Goal: Task Accomplishment & Management: Manage account settings

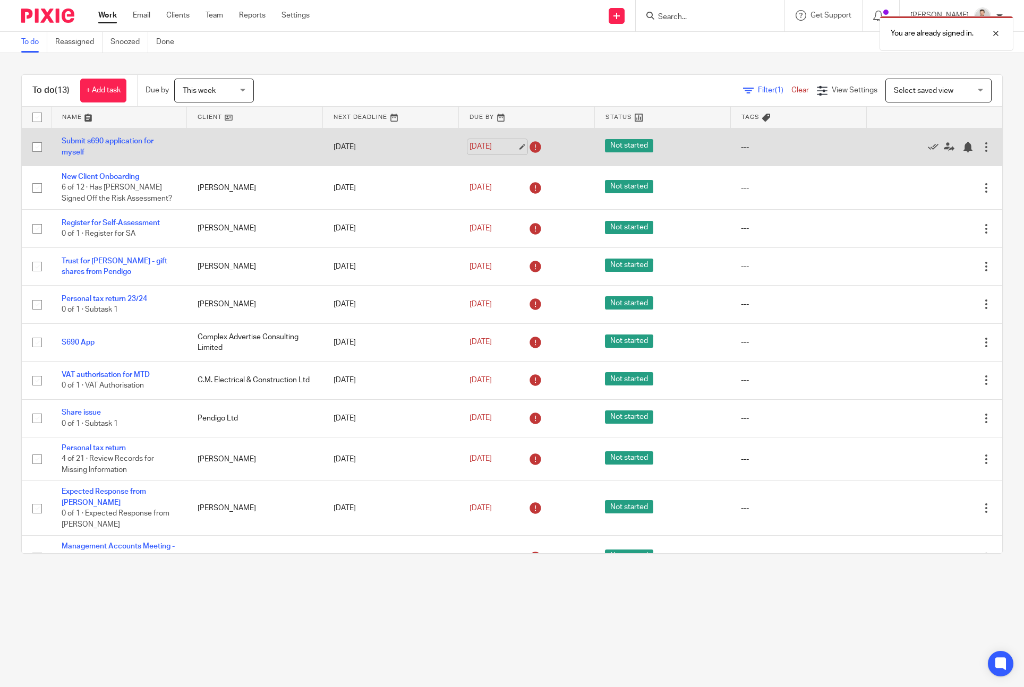
click at [485, 148] on link "[DATE]" at bounding box center [494, 146] width 48 height 11
click at [483, 142] on link "15 Aug 2025" at bounding box center [494, 146] width 48 height 11
click at [510, 141] on link "15 Aug 2025" at bounding box center [494, 146] width 48 height 11
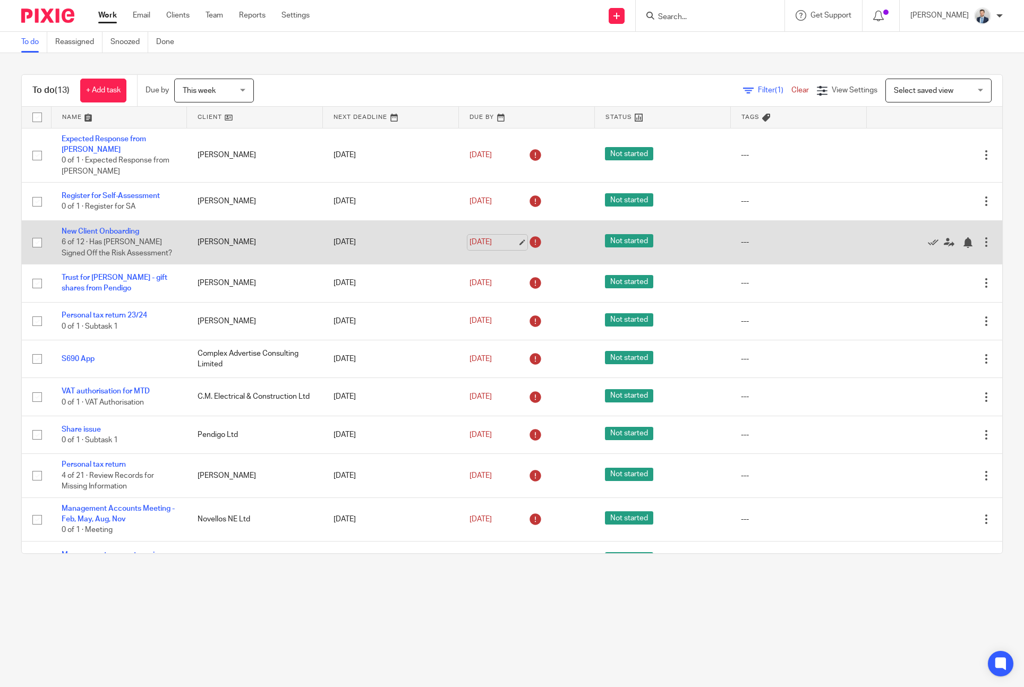
click at [487, 237] on link "[DATE]" at bounding box center [494, 242] width 48 height 11
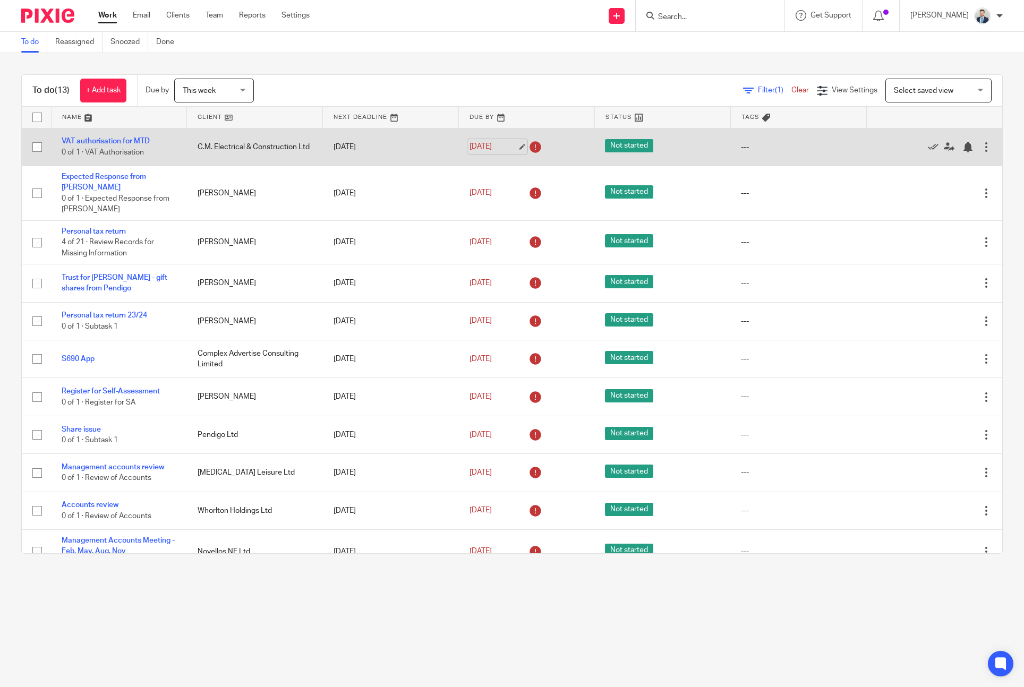
click at [486, 147] on link "[DATE]" at bounding box center [494, 146] width 48 height 11
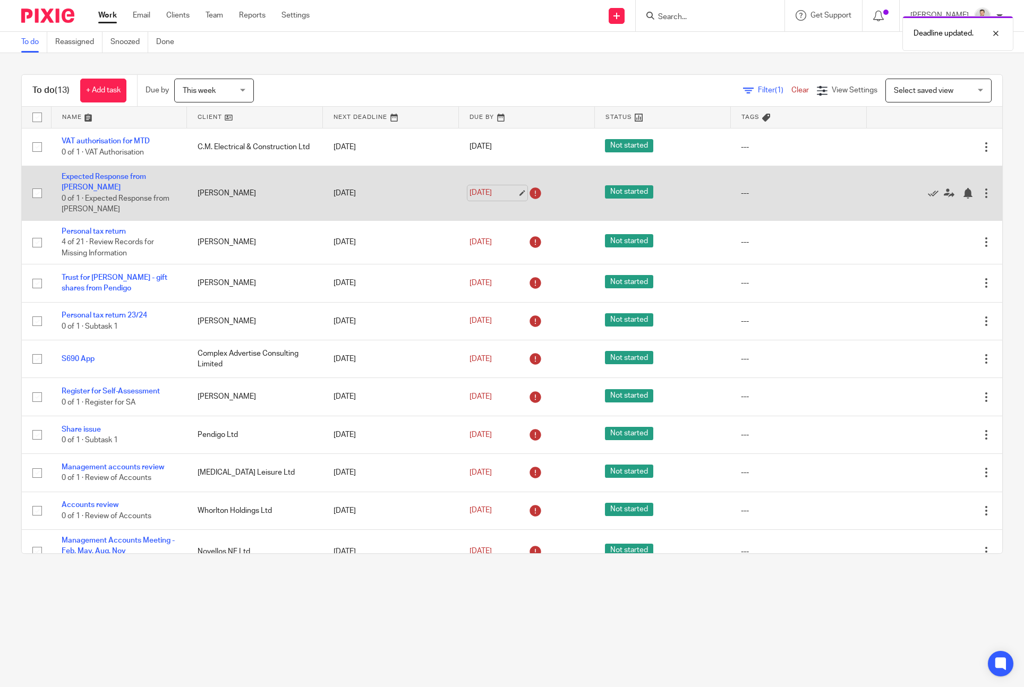
click at [485, 188] on link "[DATE]" at bounding box center [494, 193] width 48 height 11
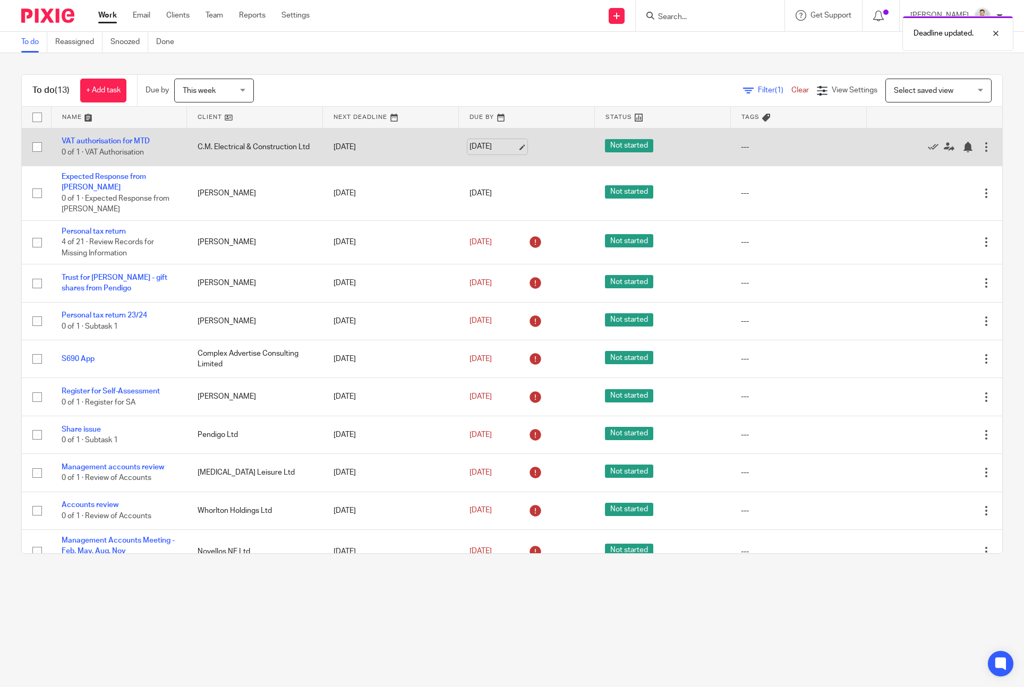
click at [486, 147] on link "[DATE]" at bounding box center [494, 146] width 48 height 11
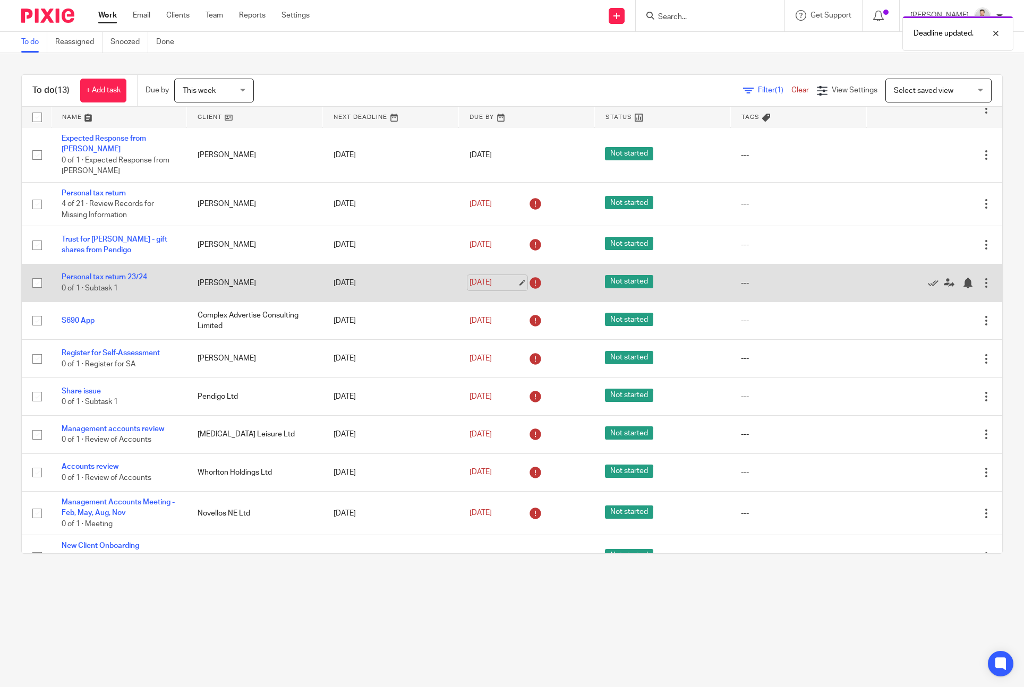
scroll to position [41, 0]
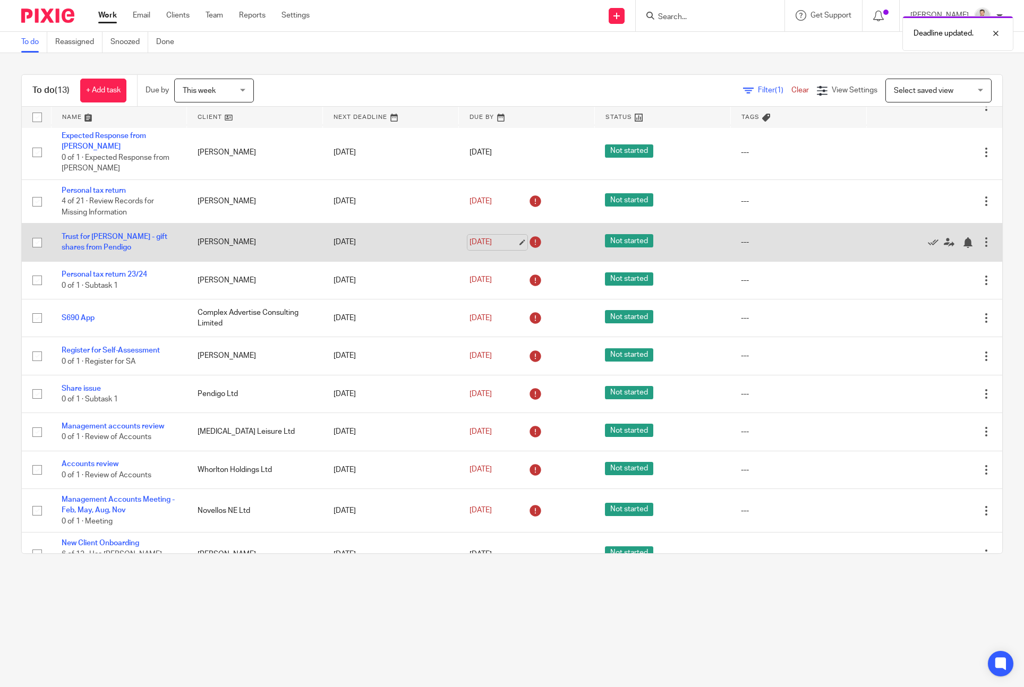
click at [492, 237] on link "[DATE]" at bounding box center [494, 242] width 48 height 11
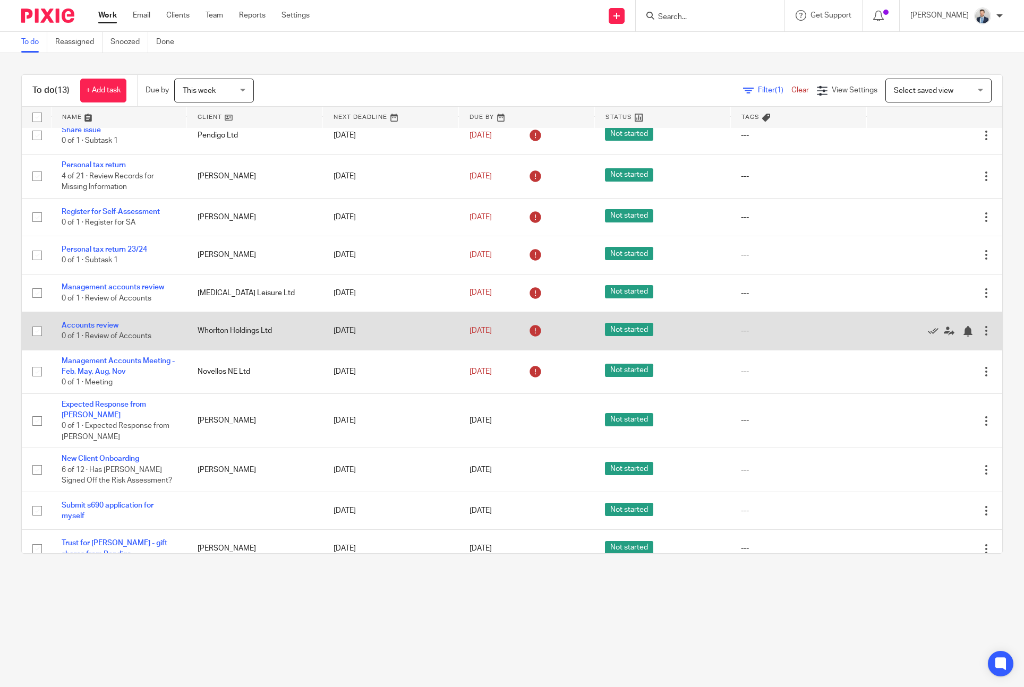
scroll to position [61, 0]
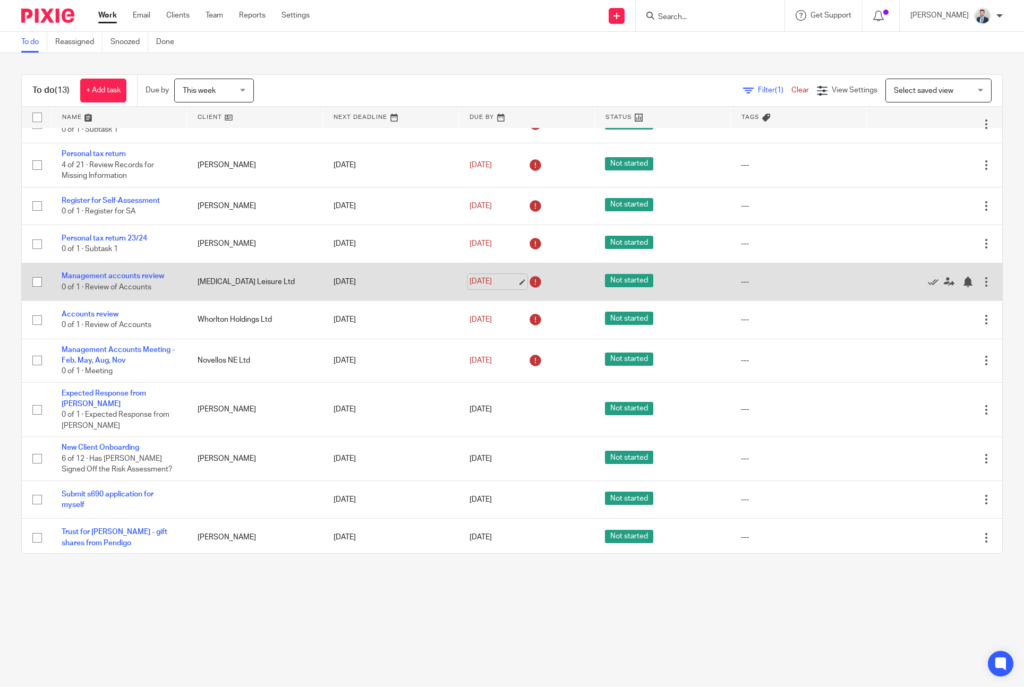
click at [490, 286] on link "[DATE]" at bounding box center [494, 281] width 48 height 11
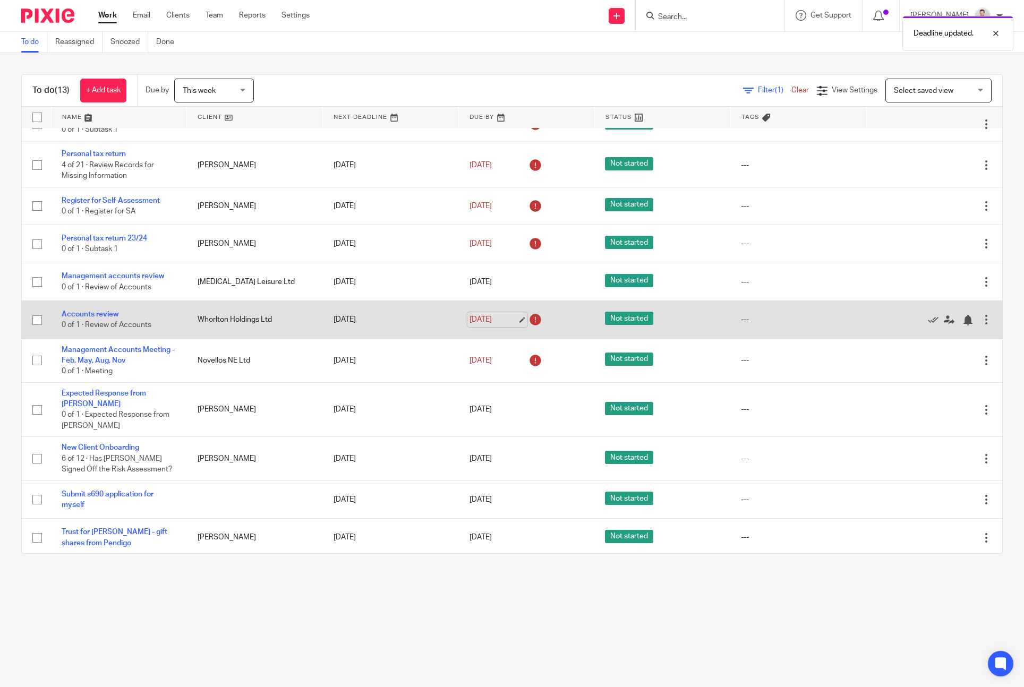
click at [485, 325] on link "[DATE]" at bounding box center [494, 319] width 48 height 11
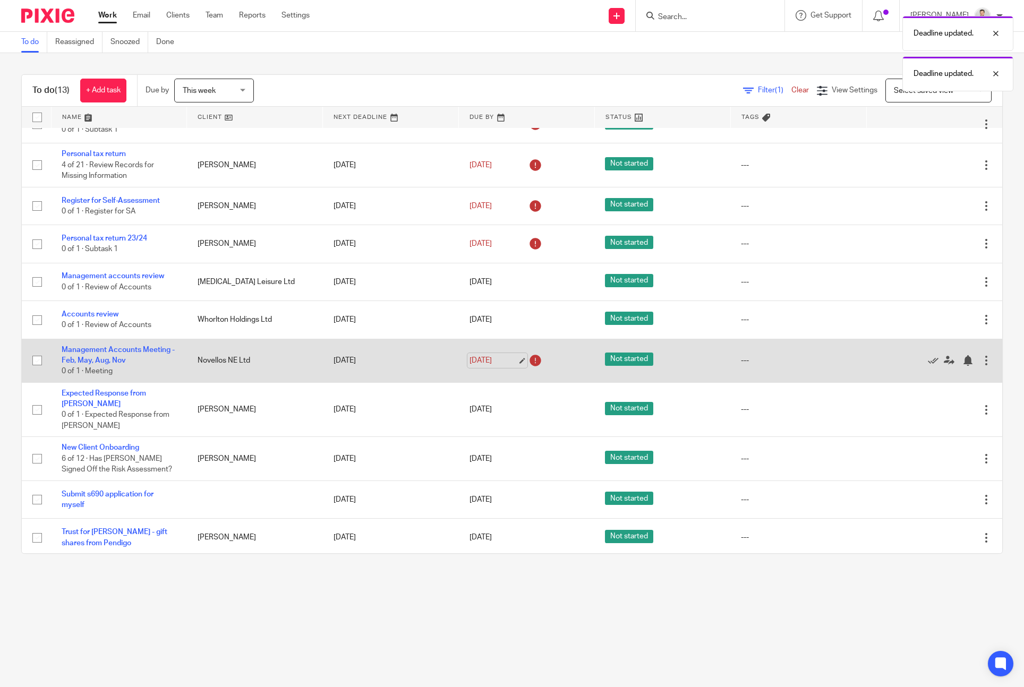
click at [486, 366] on link "19 Aug 2025" at bounding box center [494, 360] width 48 height 11
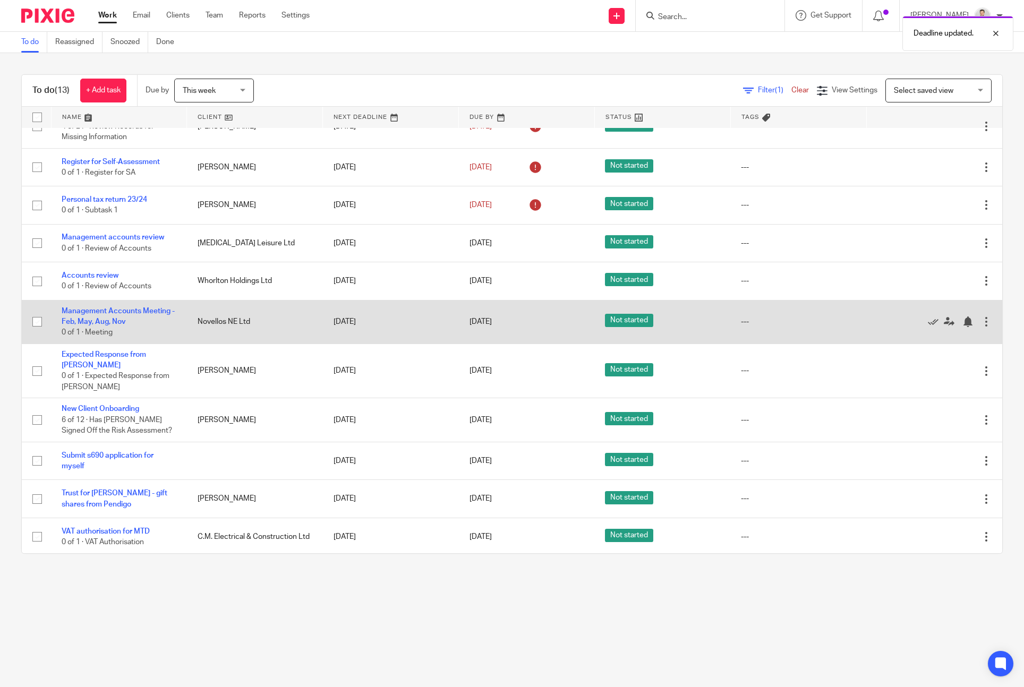
scroll to position [0, 0]
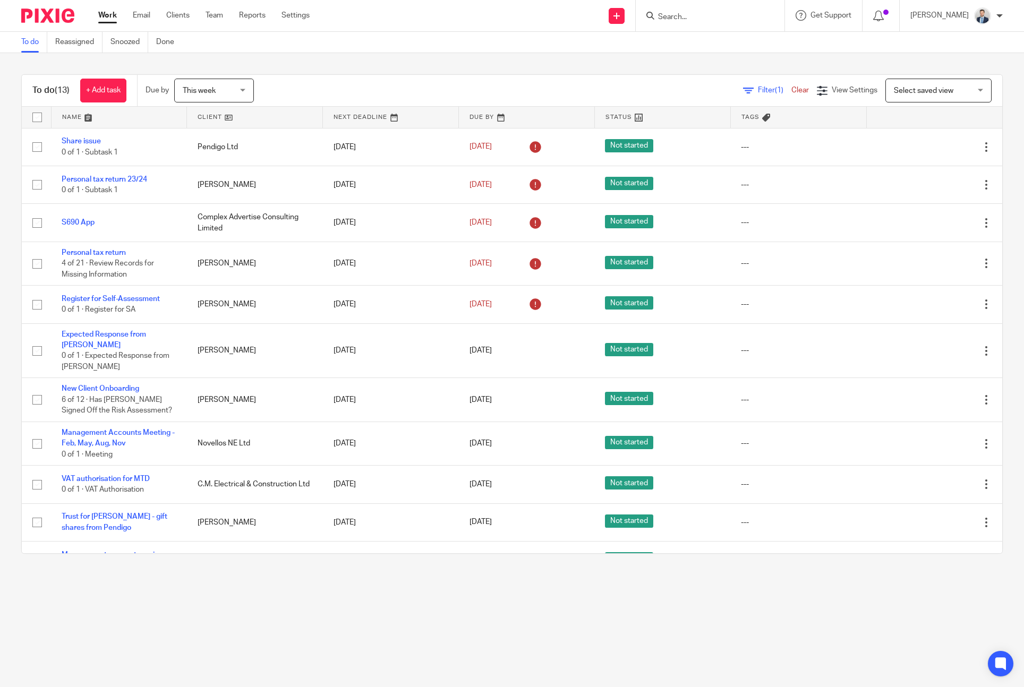
click at [708, 13] on input "Search" at bounding box center [705, 18] width 96 height 10
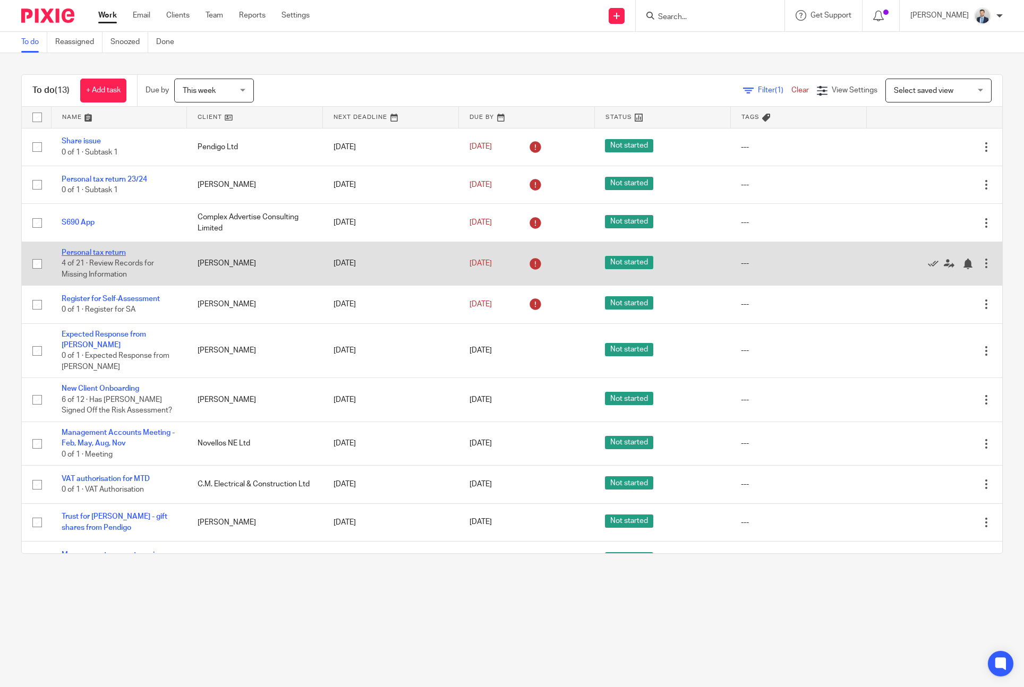
click at [95, 251] on link "Personal tax return" at bounding box center [94, 252] width 64 height 7
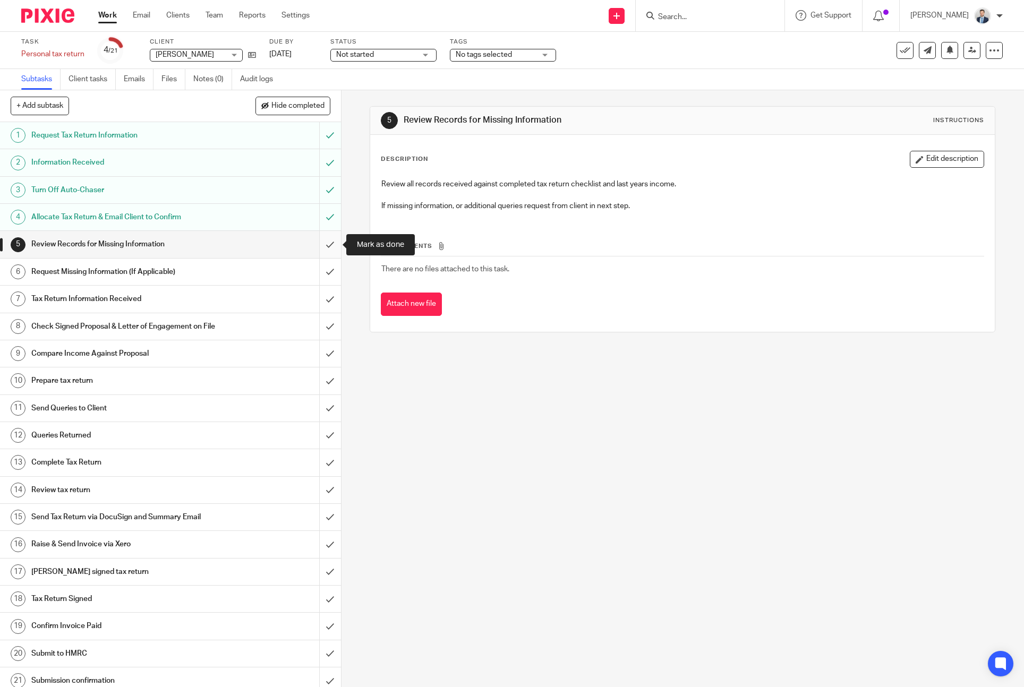
click at [328, 241] on input "submit" at bounding box center [170, 244] width 341 height 27
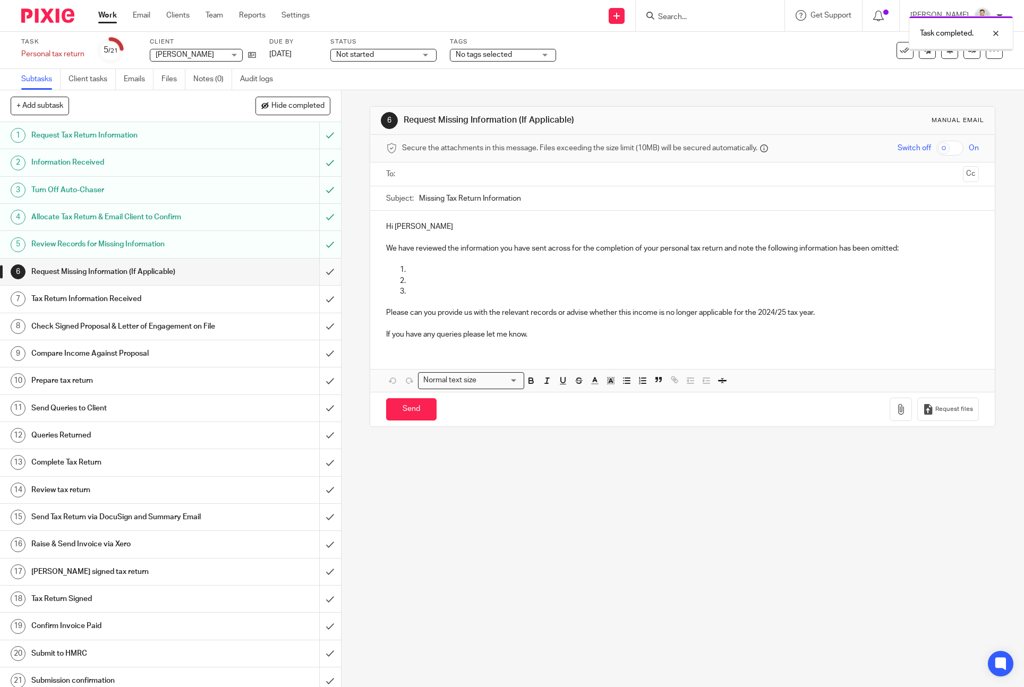
click at [330, 270] on input "submit" at bounding box center [170, 272] width 341 height 27
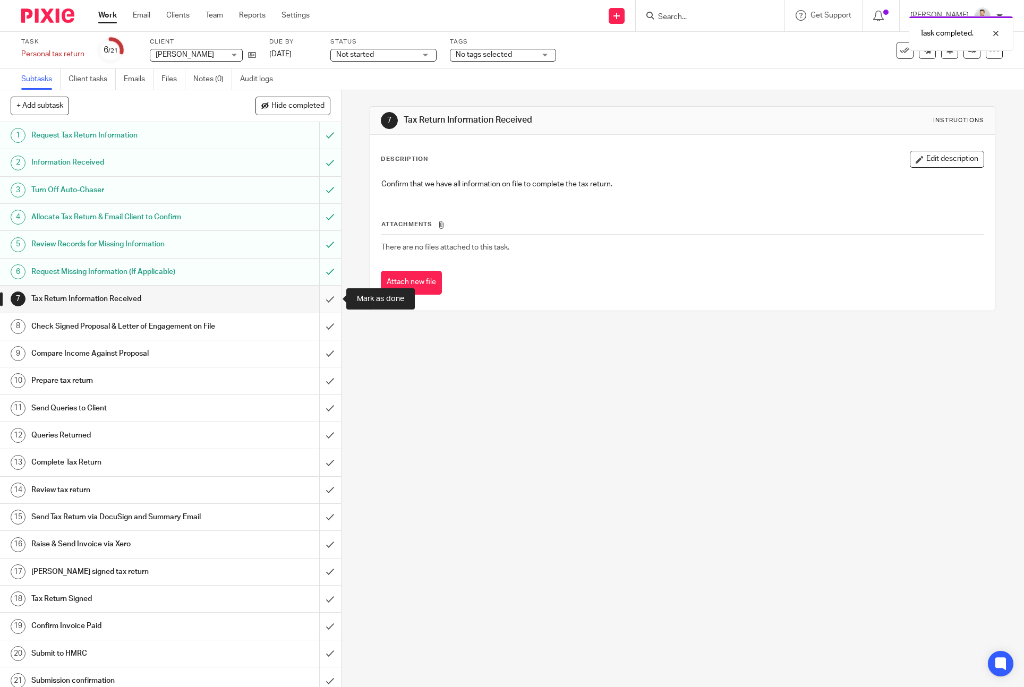
click at [330, 294] on input "submit" at bounding box center [170, 299] width 341 height 27
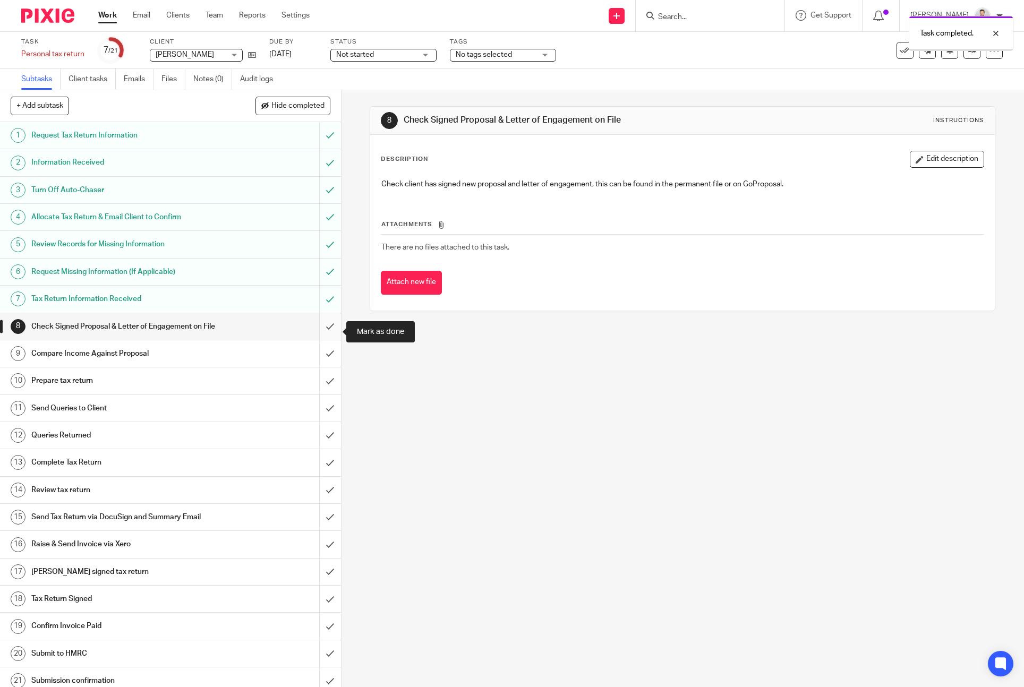
click at [328, 325] on input "submit" at bounding box center [170, 326] width 341 height 27
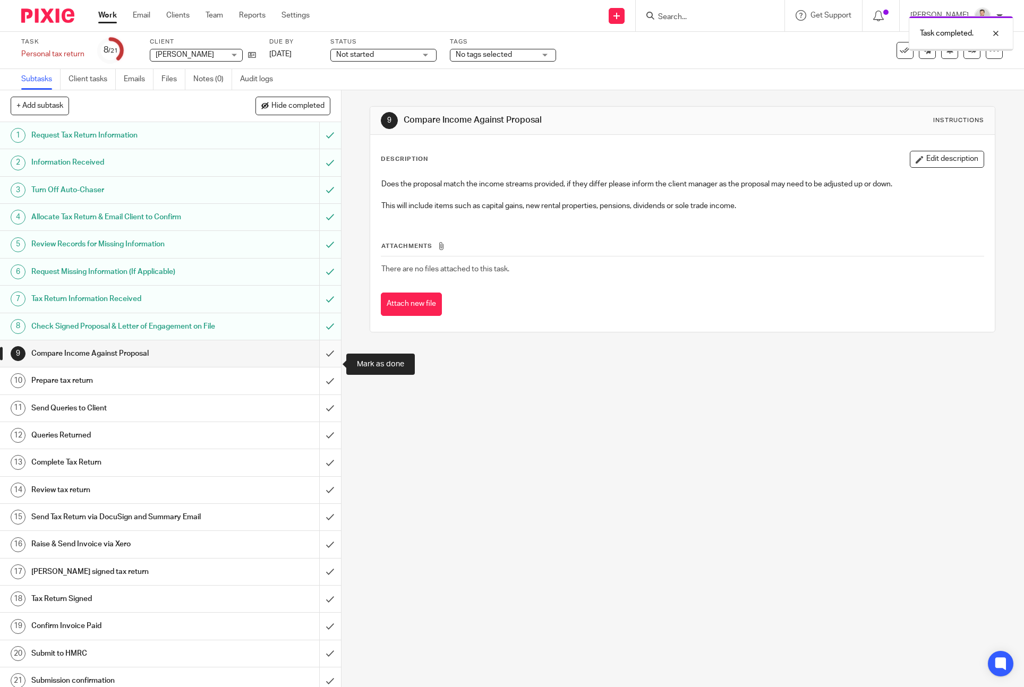
click at [330, 367] on input "submit" at bounding box center [170, 353] width 341 height 27
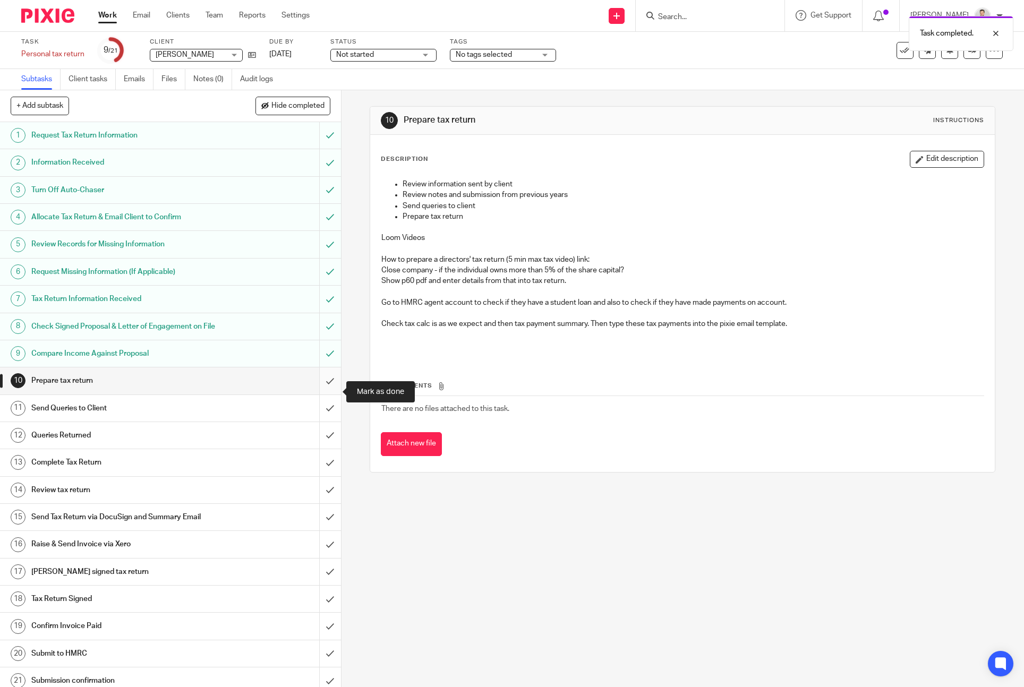
click at [328, 394] on input "submit" at bounding box center [170, 381] width 341 height 27
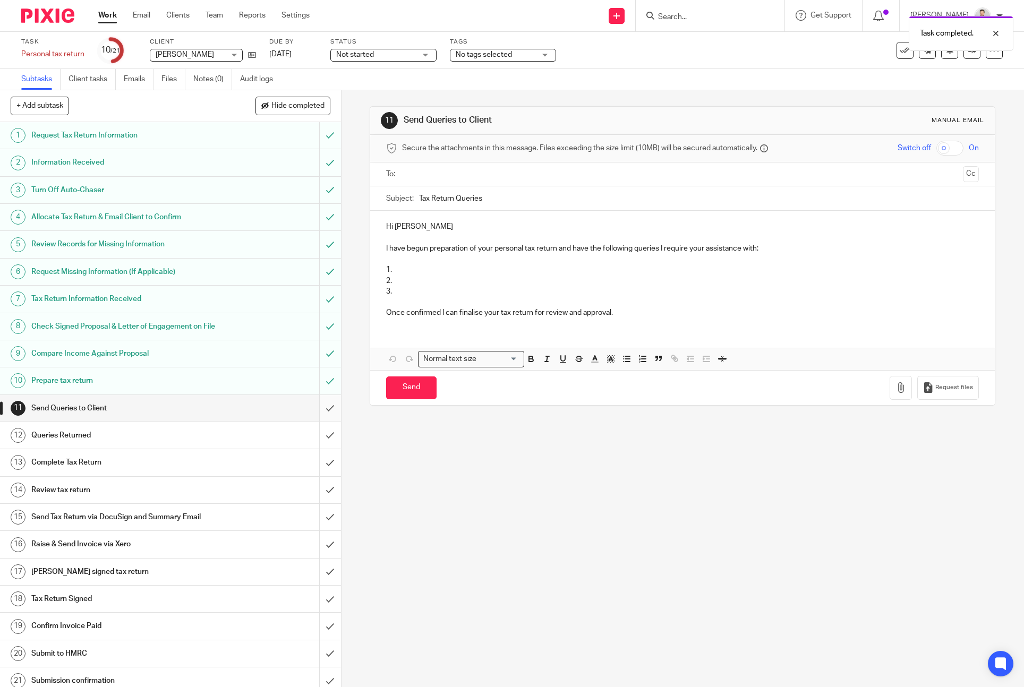
click at [327, 416] on input "submit" at bounding box center [170, 408] width 341 height 27
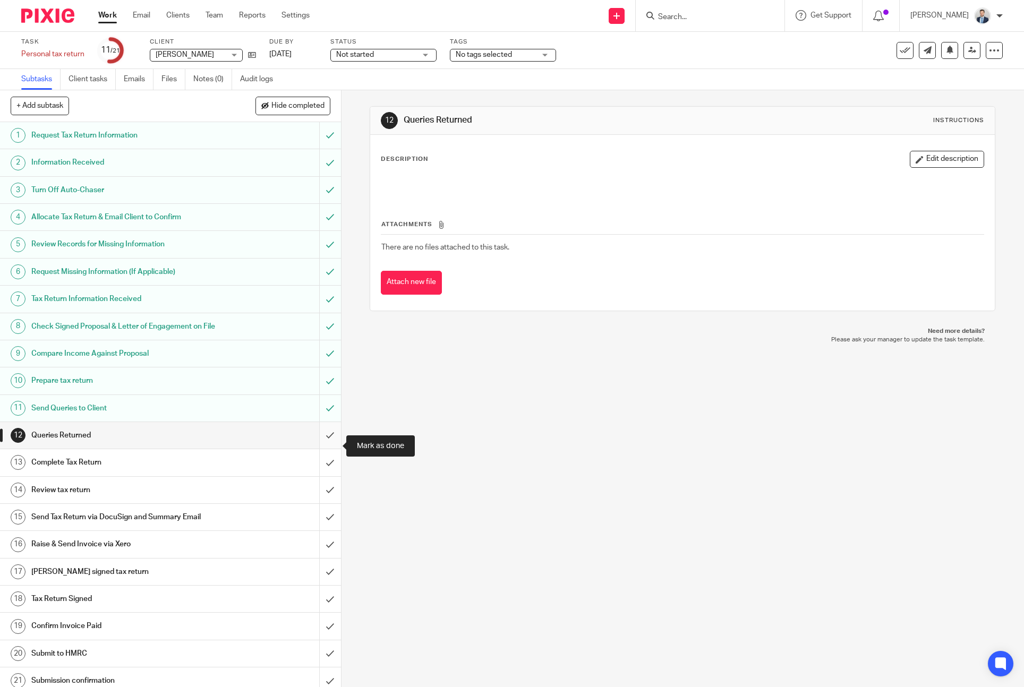
click at [331, 446] on input "submit" at bounding box center [170, 435] width 341 height 27
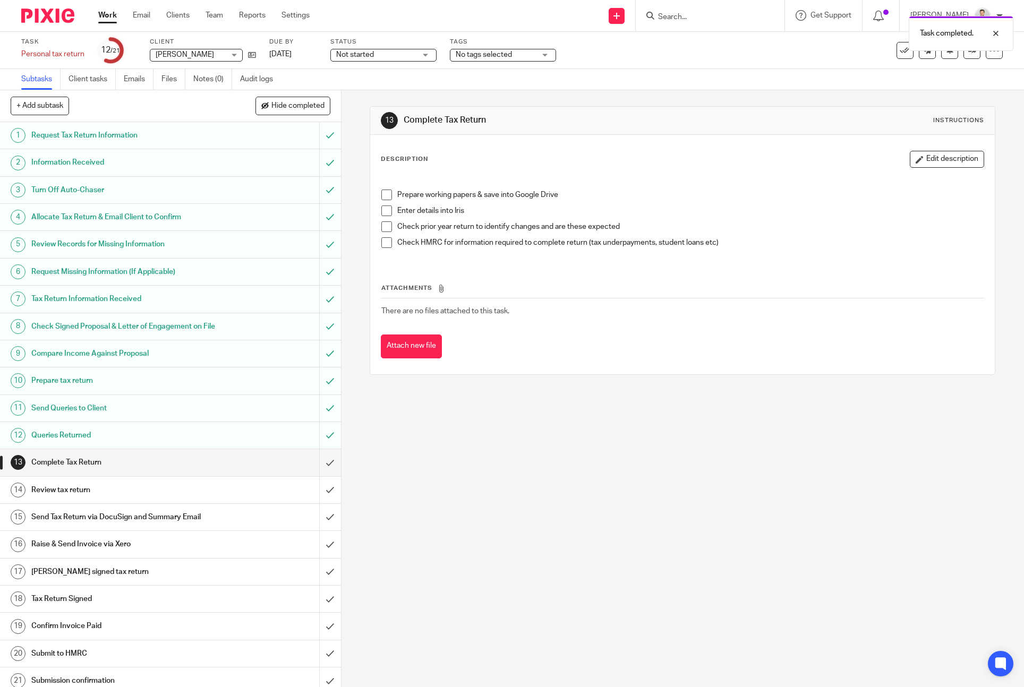
click at [385, 191] on span at bounding box center [386, 195] width 11 height 11
click at [386, 210] on span at bounding box center [386, 211] width 11 height 11
click at [384, 225] on span at bounding box center [386, 226] width 11 height 11
click at [383, 243] on span at bounding box center [386, 242] width 11 height 11
click at [331, 471] on input "submit" at bounding box center [170, 462] width 341 height 27
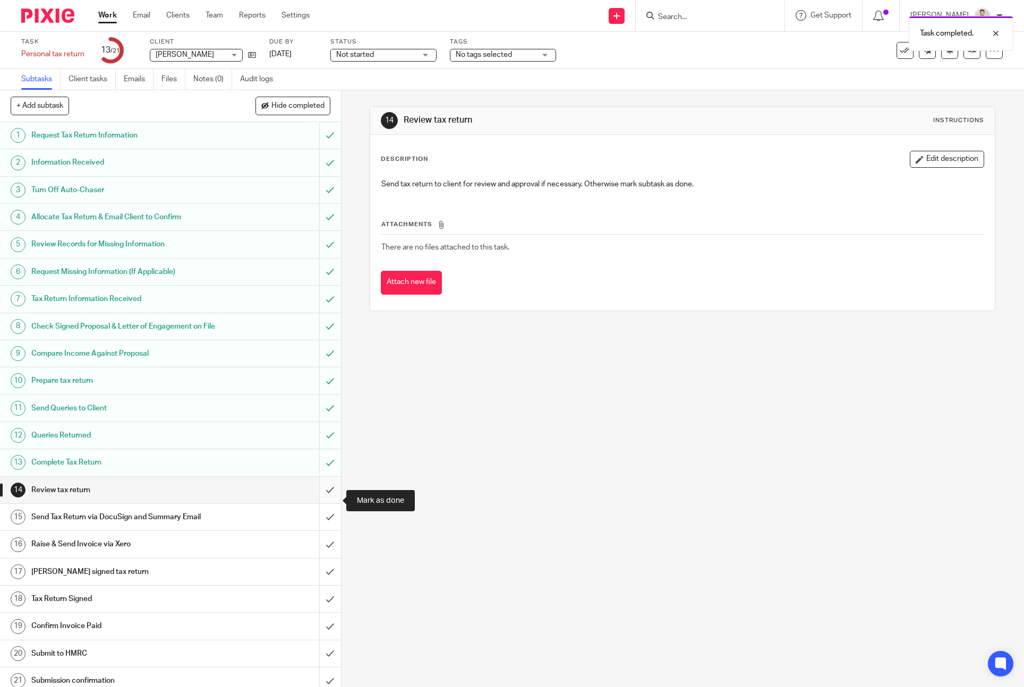
click at [328, 500] on input "submit" at bounding box center [170, 490] width 341 height 27
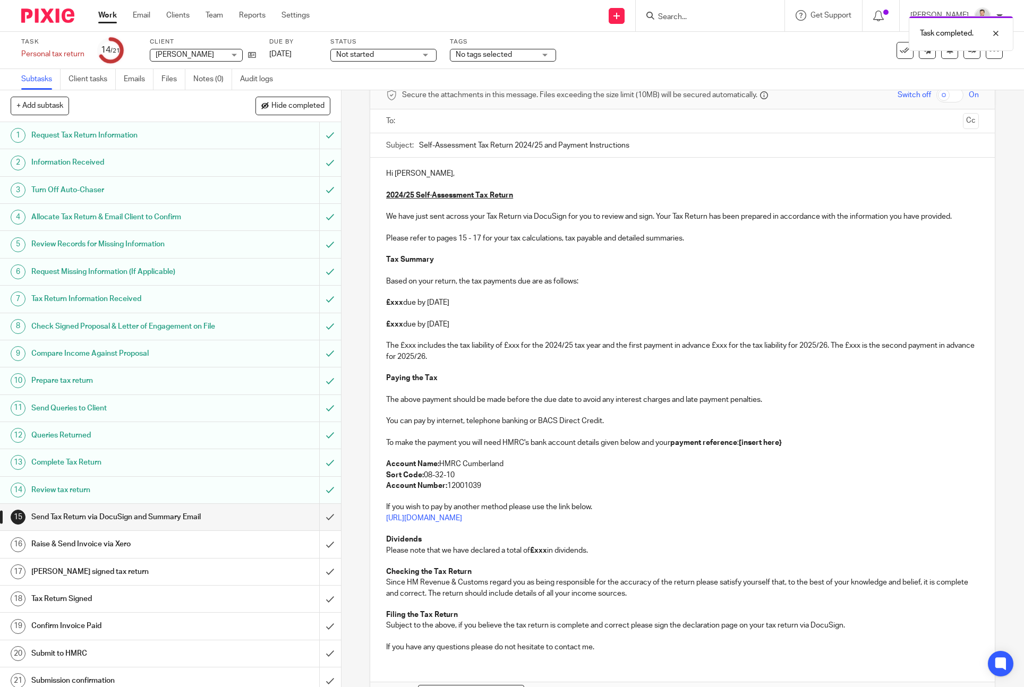
scroll to position [122, 0]
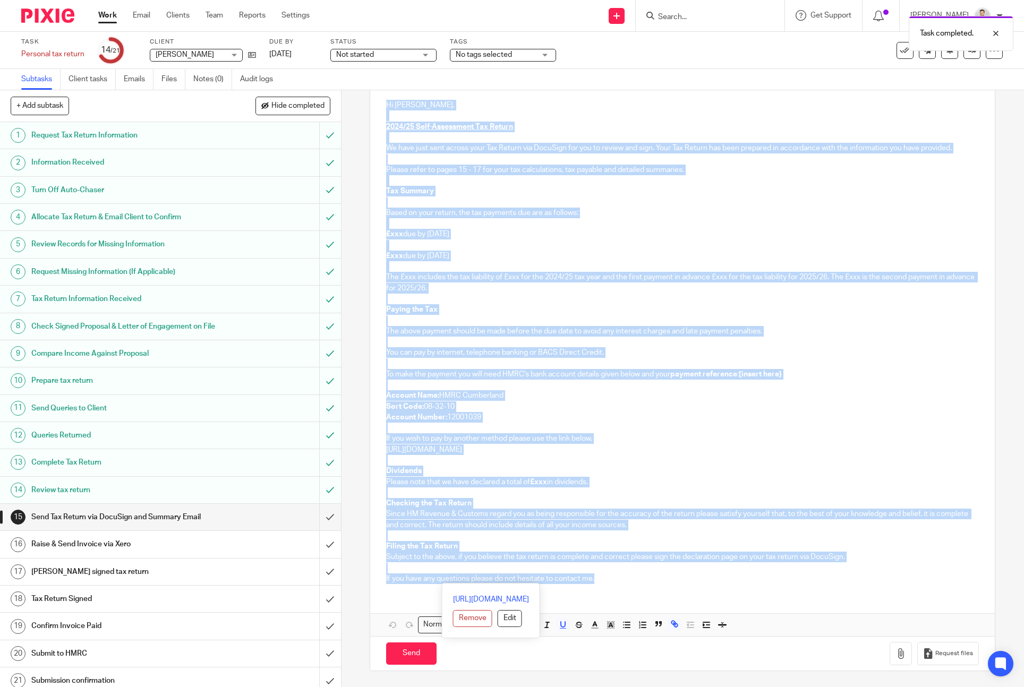
drag, startPoint x: 612, startPoint y: 580, endPoint x: 366, endPoint y: 109, distance: 531.5
click at [366, 109] on div "15 Send Tax Return via DocuSign and Summary Email Manual email Secure the attac…" at bounding box center [683, 388] width 683 height 597
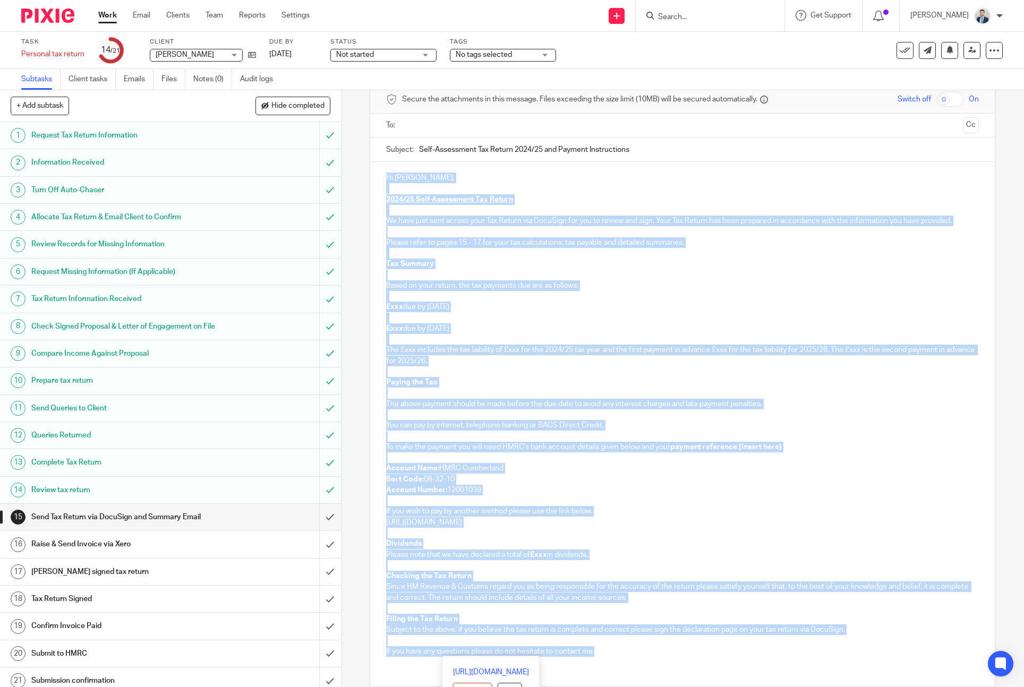
scroll to position [41, 0]
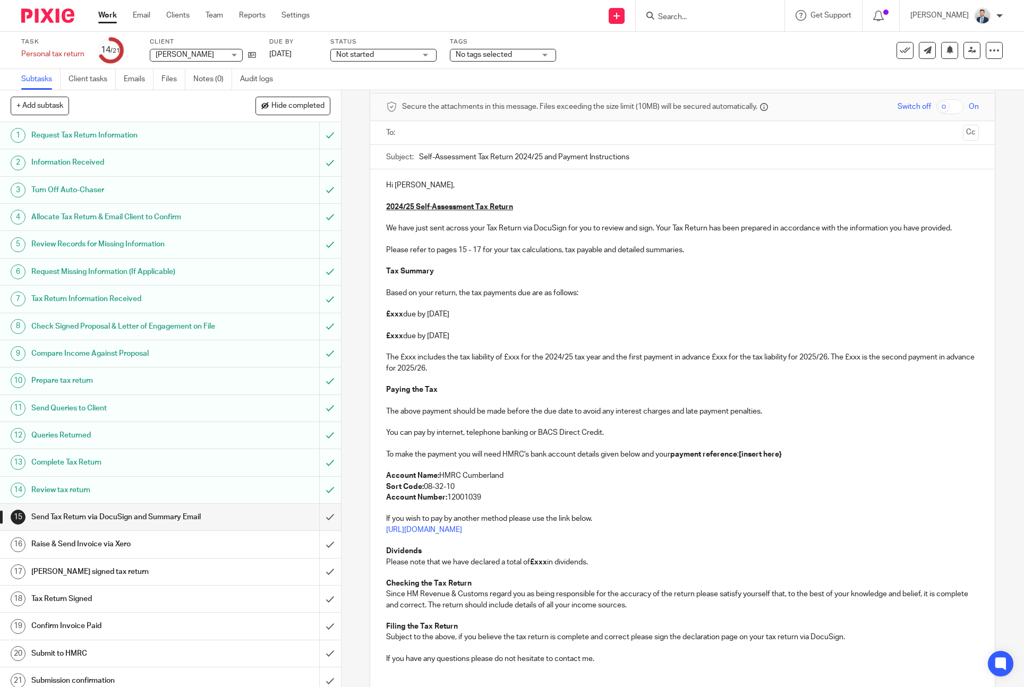
drag, startPoint x: 418, startPoint y: 157, endPoint x: 658, endPoint y: 156, distance: 239.6
click at [658, 156] on div "Subject: Self-Assessment Tax Return 2024/25 and Payment Instructions" at bounding box center [682, 157] width 593 height 24
drag, startPoint x: 658, startPoint y: 156, endPoint x: 418, endPoint y: 157, distance: 239.6
click at [418, 157] on div "Subject: Self-Assessment Tax Return 2024/25 and Payment Instructions" at bounding box center [682, 157] width 593 height 24
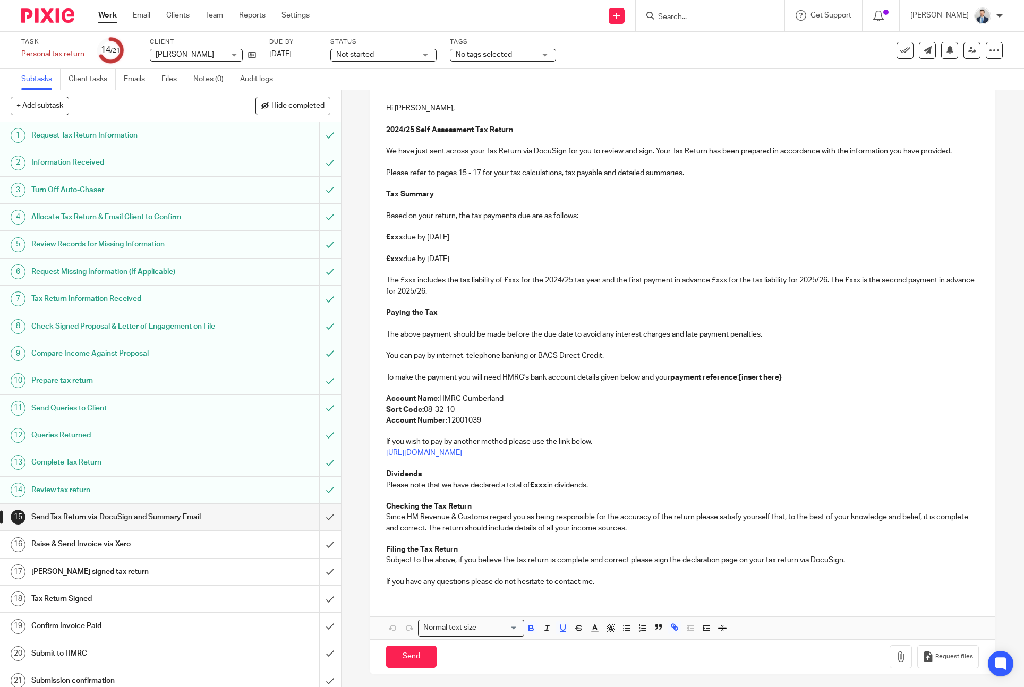
scroll to position [122, 0]
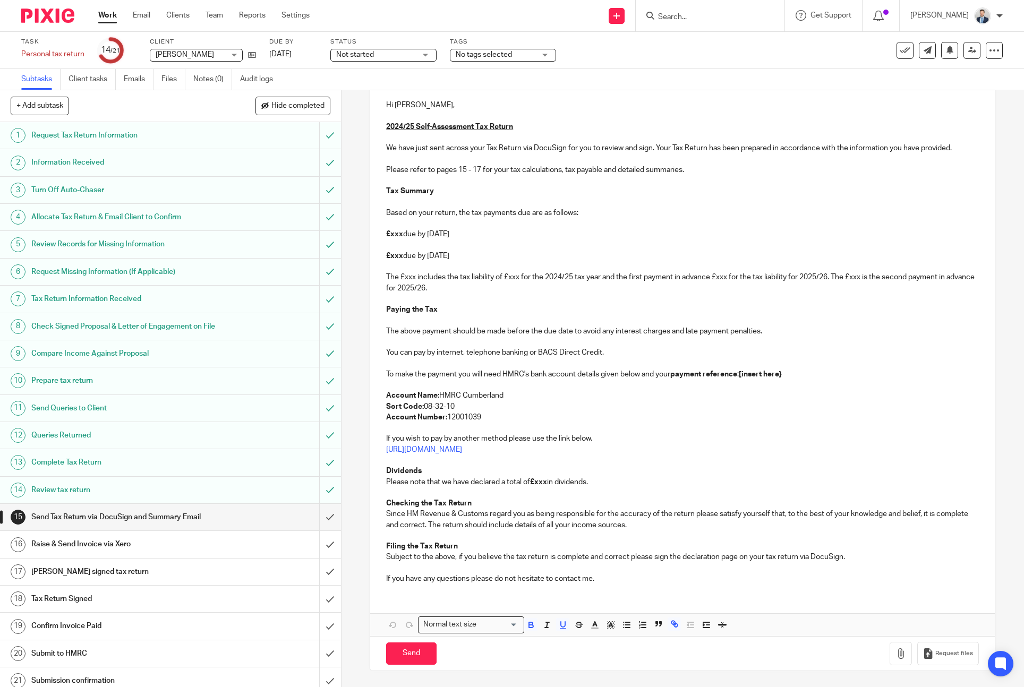
click at [612, 557] on p "Subject to the above, if you believe the tax return is complete and correct ple…" at bounding box center [682, 557] width 593 height 11
click at [611, 577] on p "If you have any questions please do not hesitate to contact me." at bounding box center [682, 579] width 593 height 11
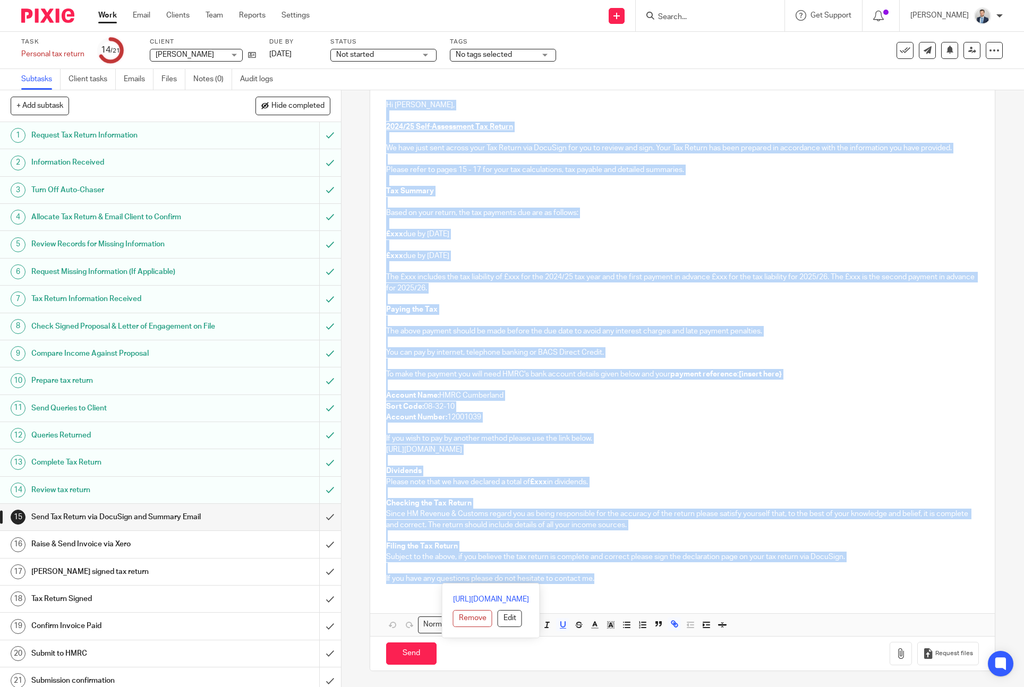
scroll to position [0, 0]
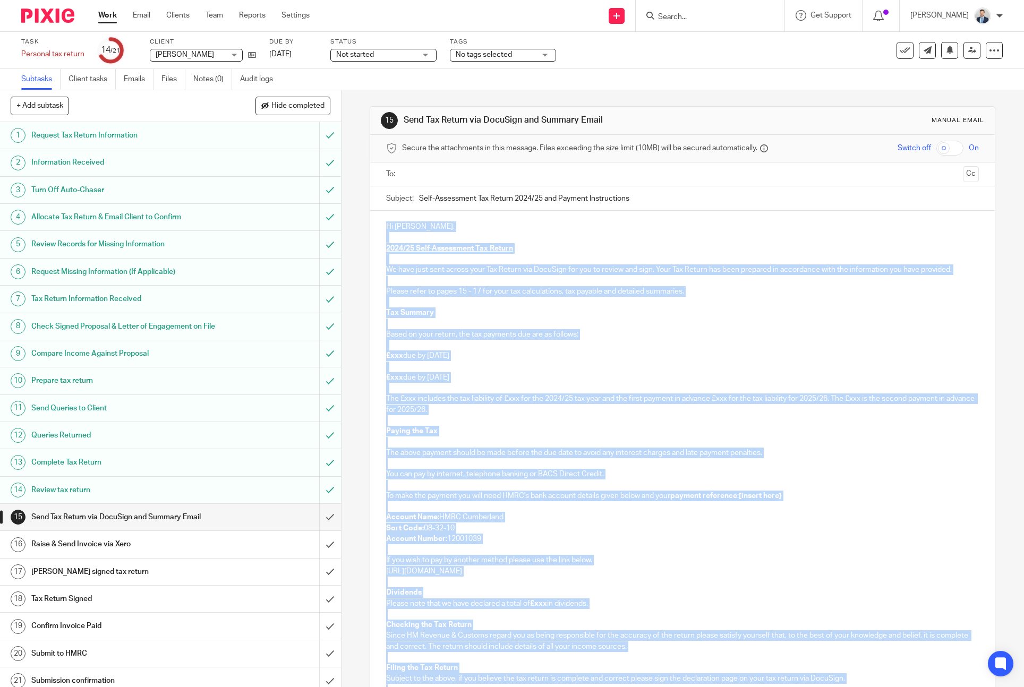
drag, startPoint x: 611, startPoint y: 577, endPoint x: 370, endPoint y: 219, distance: 431.7
click at [370, 219] on div "Hi [PERSON_NAME], 2024/25 Self-Assessment Tax Return We have just sent across y…" at bounding box center [682, 462] width 625 height 503
copy div "Lo Ipsumd, 6051/81 Sita-Consectetu Adi Elitse Do eius temp inci utlabo etdo Mag…"
click at [533, 332] on p "Based on your return, the tax payments due are as follows:" at bounding box center [682, 334] width 593 height 11
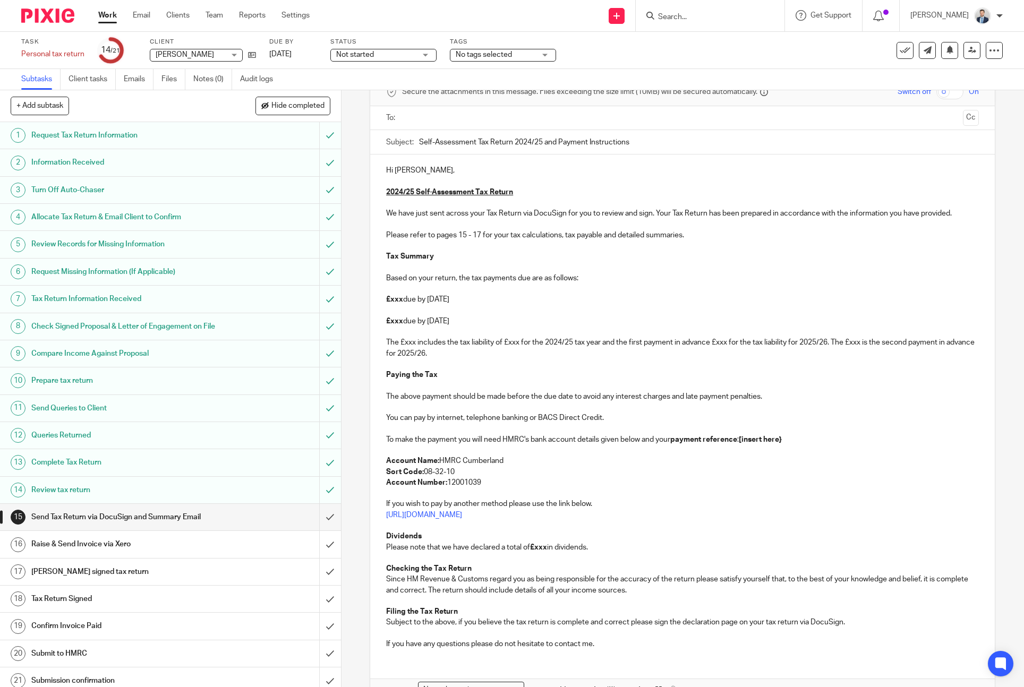
scroll to position [122, 0]
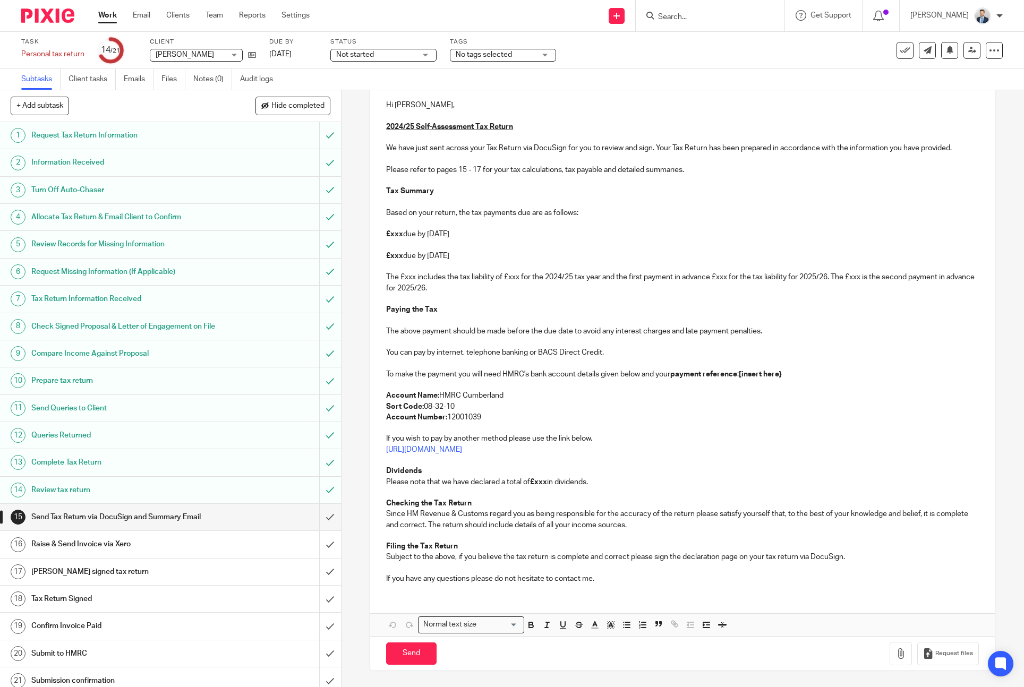
click at [558, 516] on p "Since HM Revenue & Customs regard you as being responsible for the accuracy of …" at bounding box center [682, 520] width 593 height 22
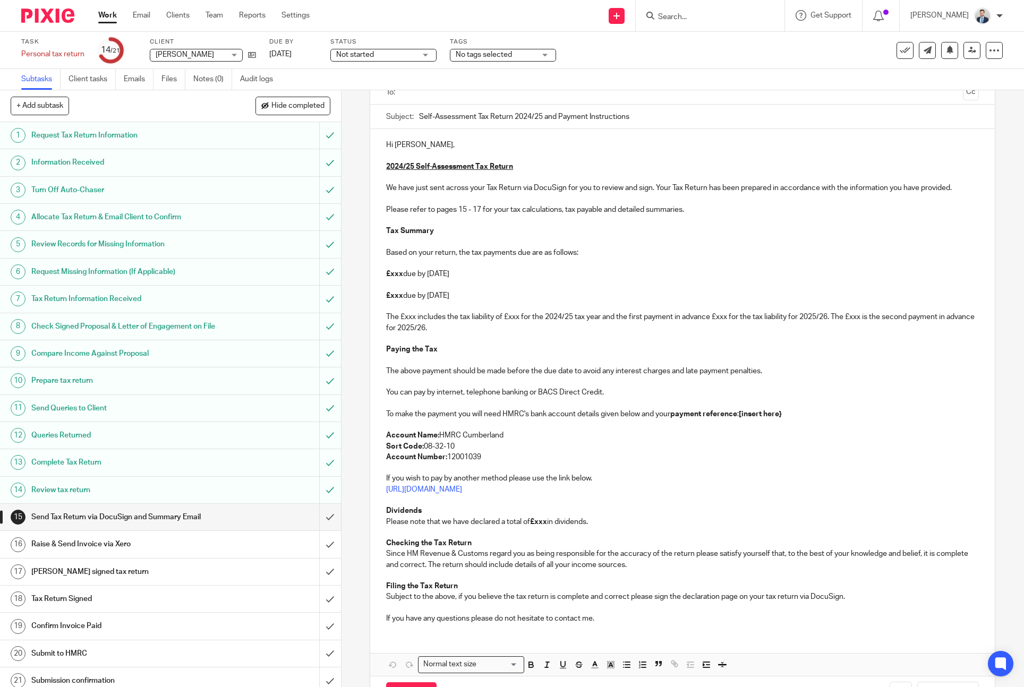
scroll to position [66, 0]
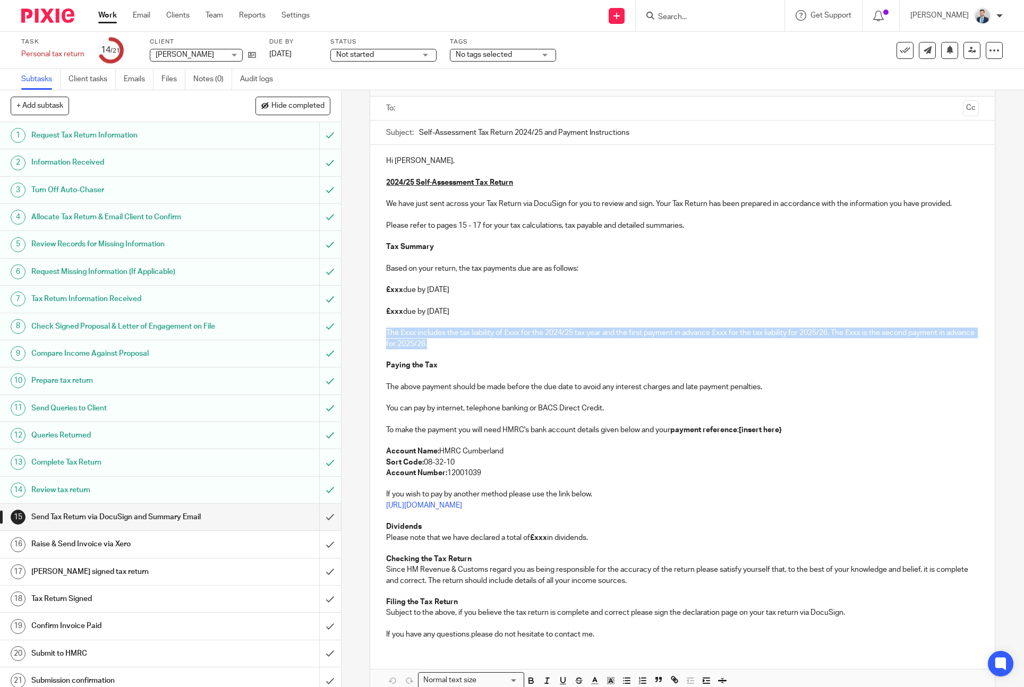
drag, startPoint x: 463, startPoint y: 344, endPoint x: 376, endPoint y: 330, distance: 88.2
click at [376, 330] on div "Hi [PERSON_NAME], 2024/25 Self-Assessment Tax Return We have just sent across y…" at bounding box center [682, 396] width 625 height 503
copy p "The £xxx includes the tax liability of £xxx for the 2024/25 tax year and the fi…"
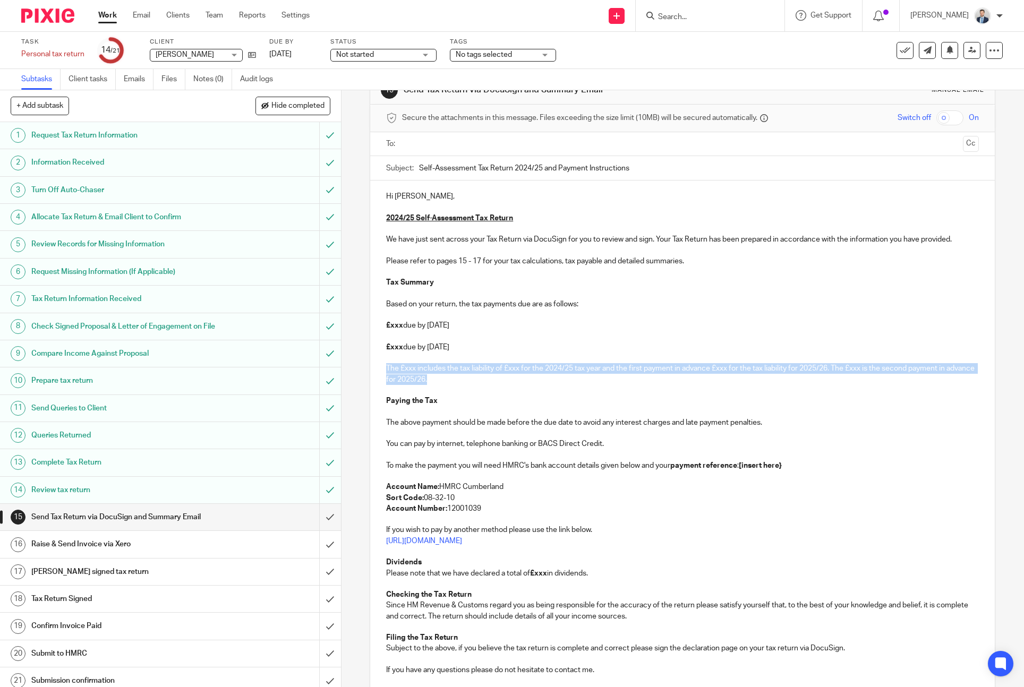
scroll to position [0, 0]
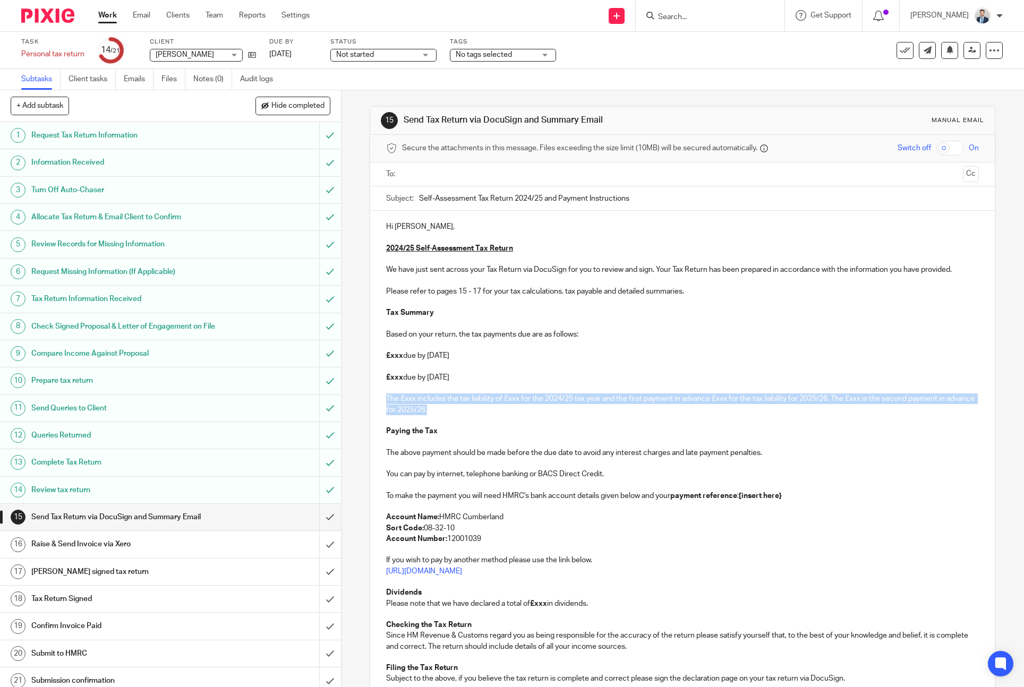
click at [509, 174] on input "text" at bounding box center [682, 174] width 553 height 12
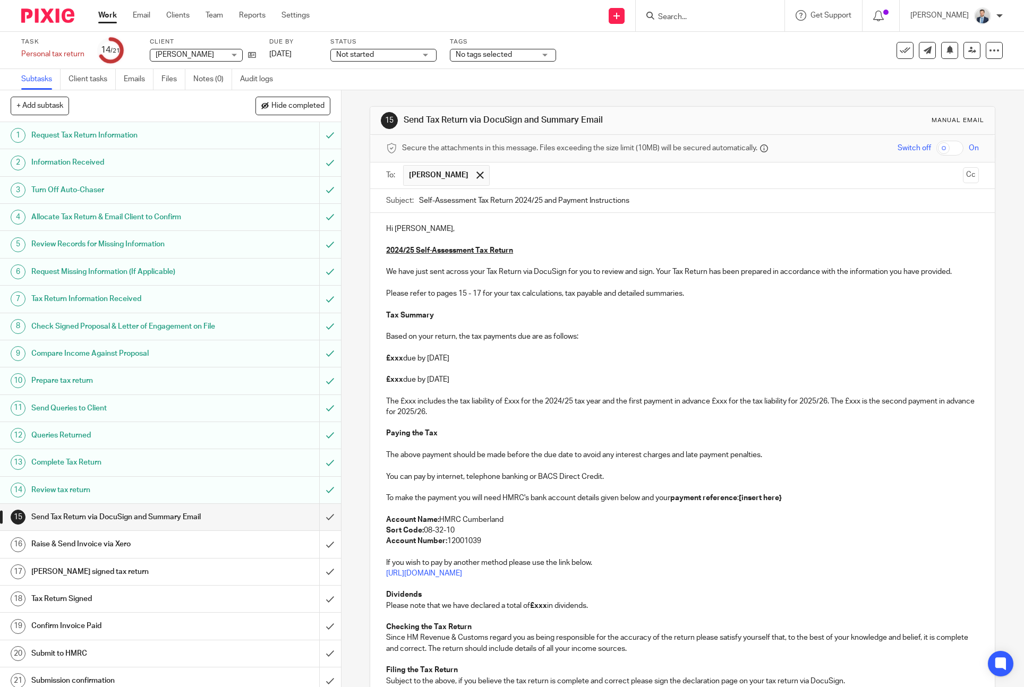
click at [403, 361] on p "£xxx due by [DATE]" at bounding box center [682, 358] width 593 height 11
click at [401, 380] on strong "£xxx" at bounding box center [394, 379] width 17 height 7
click at [417, 403] on p "The £xxx includes the tax liability of £xxx for the 2024/25 tax year and the fi…" at bounding box center [682, 407] width 593 height 22
click at [538, 401] on p "The £1,890.00 includes the tax liability of £xxx for the 2024/25 tax year and t…" at bounding box center [682, 407] width 593 height 22
click at [478, 402] on p "The £1,890.00 includes the tax liability of £xxx for the 2024/25 tax year and t…" at bounding box center [682, 407] width 593 height 22
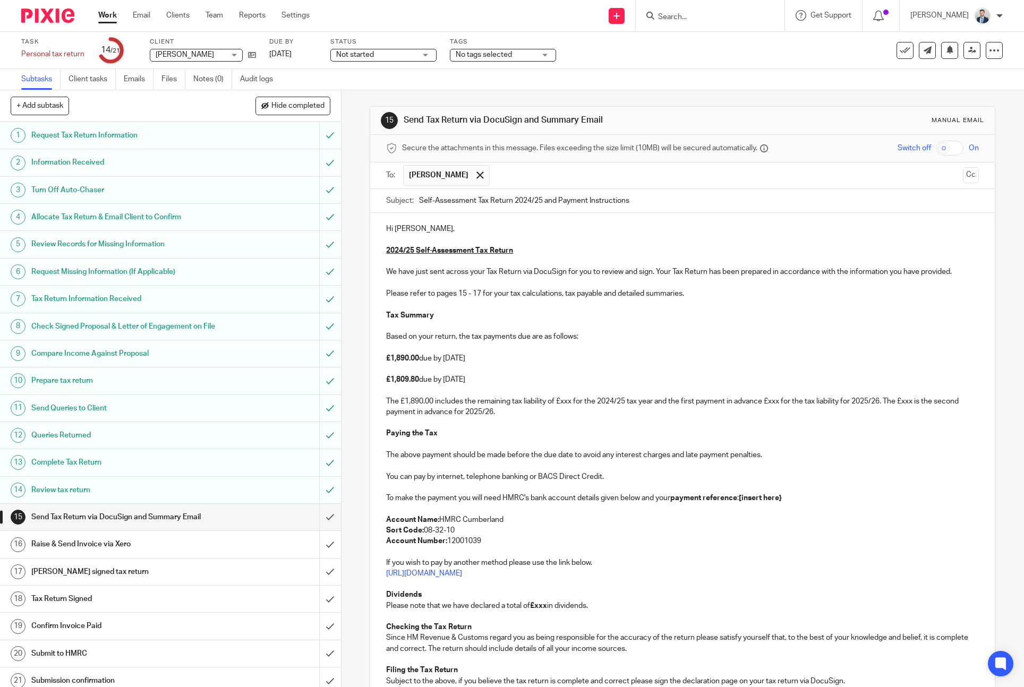
click at [573, 403] on p "The £1,890.00 includes the remaining tax liability of £xxx for the 2024/25 tax …" at bounding box center [682, 407] width 593 height 22
click at [548, 400] on p "The £1,890.00 includes the remaining tax liability of £80.20 for the 2024/25 ta…" at bounding box center [682, 407] width 593 height 22
click at [696, 418] on p at bounding box center [682, 422] width 593 height 11
click at [954, 405] on p "The £1,890.00 includes the remaining tax liability (payments in advance include…" at bounding box center [682, 407] width 593 height 22
click at [519, 413] on p "The £1,890.00 includes the remaining tax liability (payments in advance include…" at bounding box center [682, 407] width 593 height 22
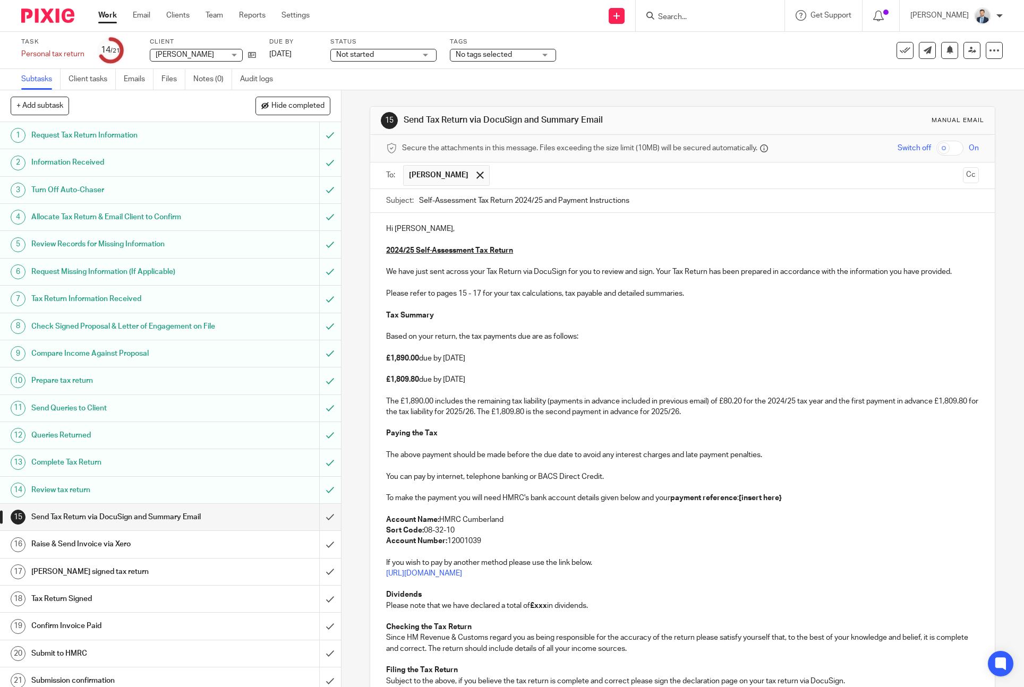
click at [715, 410] on p "The £1,890.00 includes the remaining tax liability (payments in advance include…" at bounding box center [682, 407] width 593 height 22
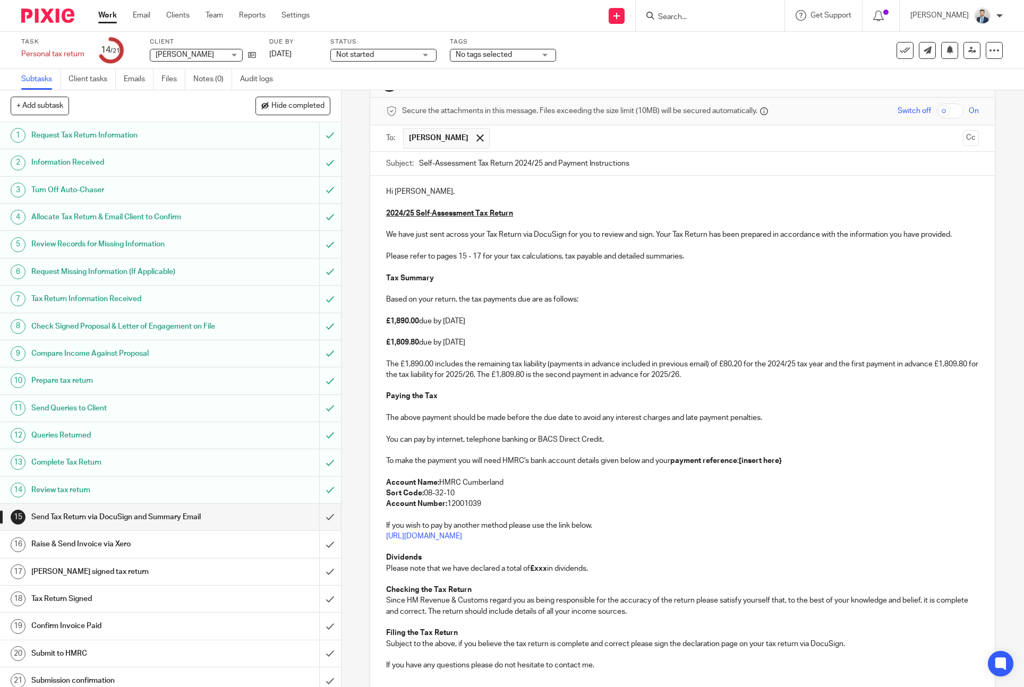
scroll to position [38, 0]
drag, startPoint x: 803, startPoint y: 460, endPoint x: 748, endPoint y: 462, distance: 54.8
click at [748, 462] on p "To make the payment you will need HMRC's bank account details given below and y…" at bounding box center [682, 460] width 593 height 11
drag, startPoint x: 613, startPoint y: 570, endPoint x: 374, endPoint y: 560, distance: 239.8
click at [374, 560] on div "Hi Steven, 2024/25 Self-Assessment Tax Return We have just sent across your Tax…" at bounding box center [682, 426] width 625 height 503
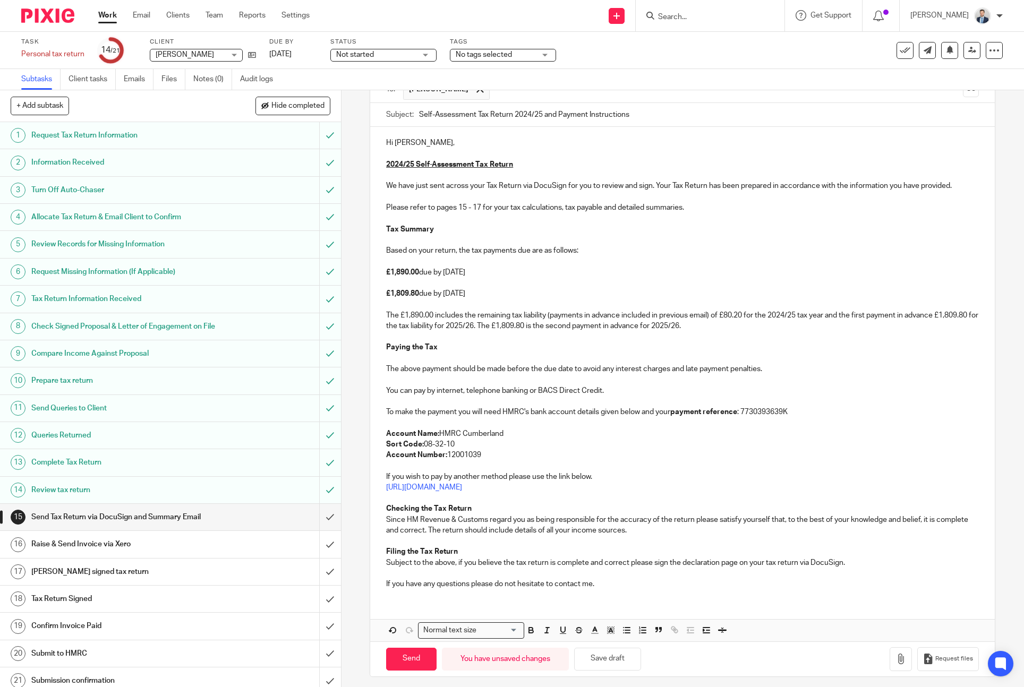
scroll to position [91, 0]
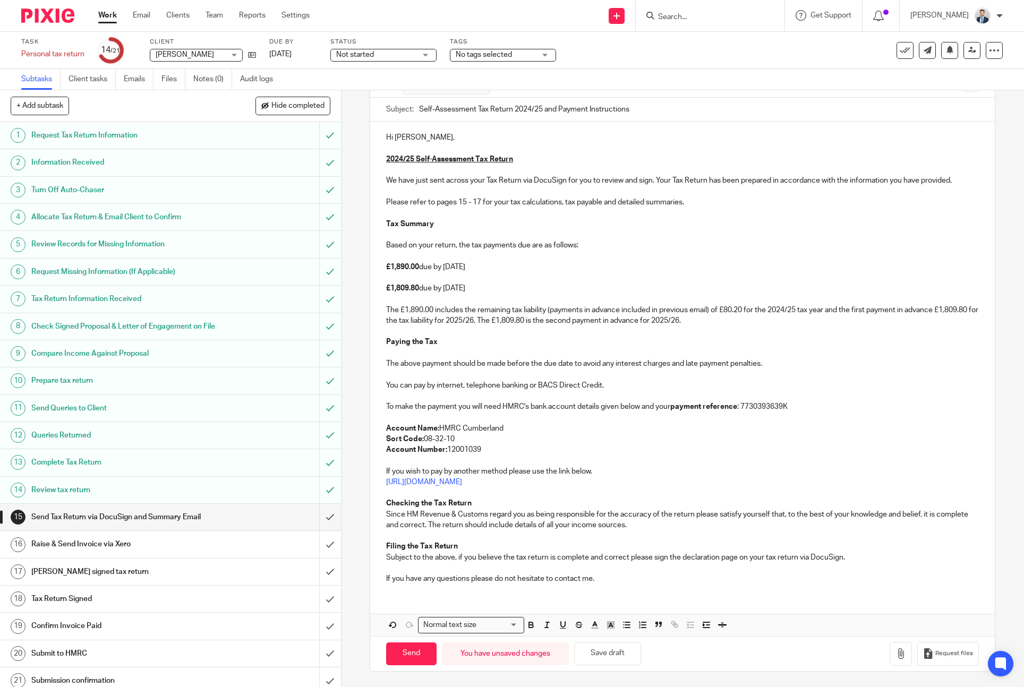
click at [612, 578] on p "If you have any questions please do not hesitate to contact me." at bounding box center [682, 579] width 593 height 11
click at [872, 556] on p "Subject to the above, if you believe the tax return is complete and correct ple…" at bounding box center [682, 557] width 593 height 11
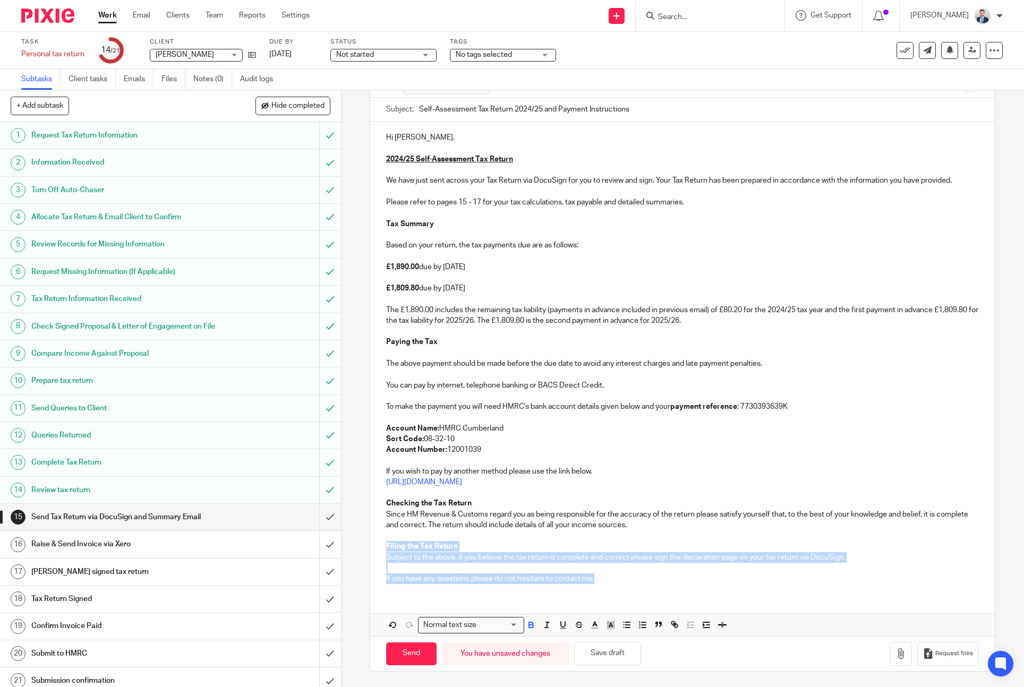
drag, startPoint x: 604, startPoint y: 585, endPoint x: 381, endPoint y: 547, distance: 226.3
click at [381, 547] on div "Hi Steven, 2024/25 Self-Assessment Tax Return We have just sent across your Tax…" at bounding box center [682, 357] width 625 height 471
copy div "Filing the Tax Return Subject to the above, if you believe the tax return is co…"
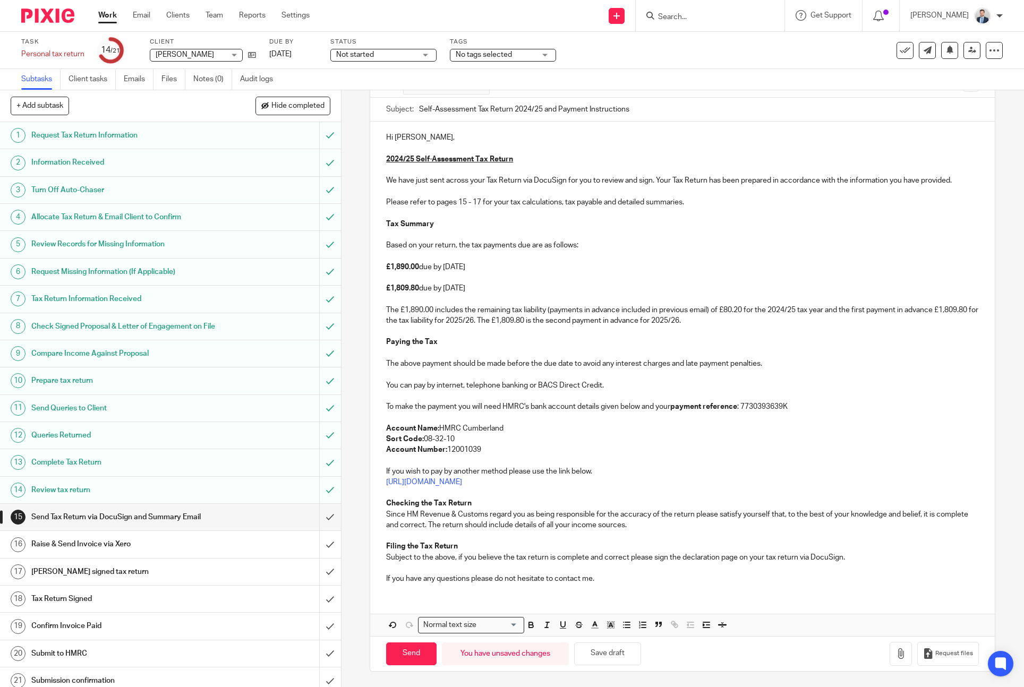
click at [606, 572] on p at bounding box center [682, 568] width 593 height 11
click at [620, 580] on p "If you have any questions please do not hesitate to contact me." at bounding box center [682, 579] width 593 height 11
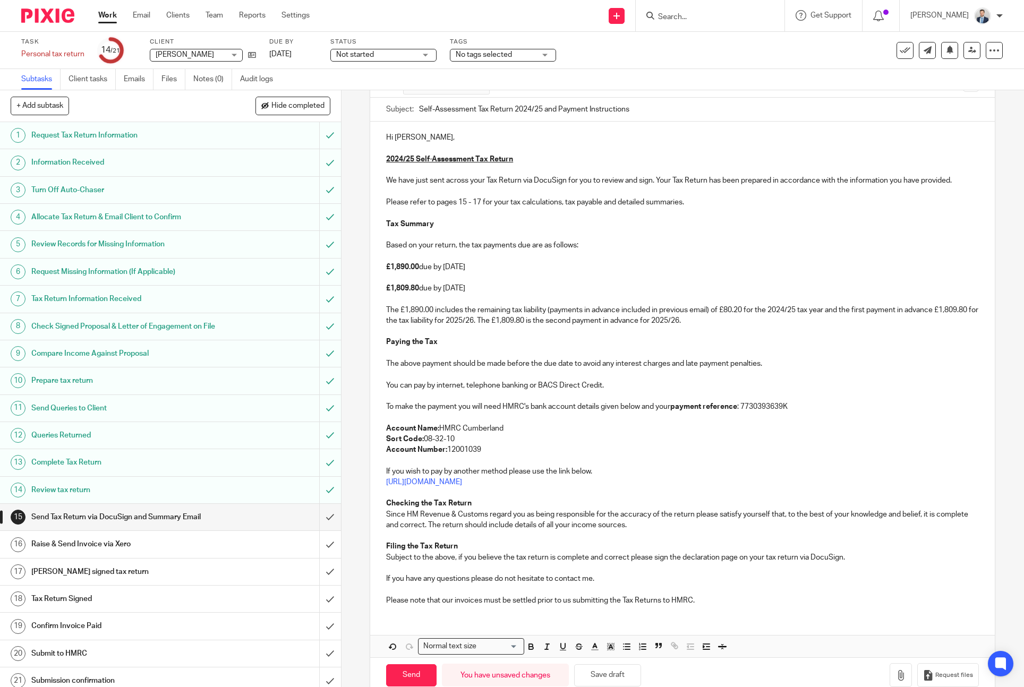
click at [743, 603] on p "Please note that our invoices must be settled prior to us submitting the Tax Re…" at bounding box center [682, 600] width 593 height 11
click at [739, 590] on p at bounding box center [682, 590] width 593 height 11
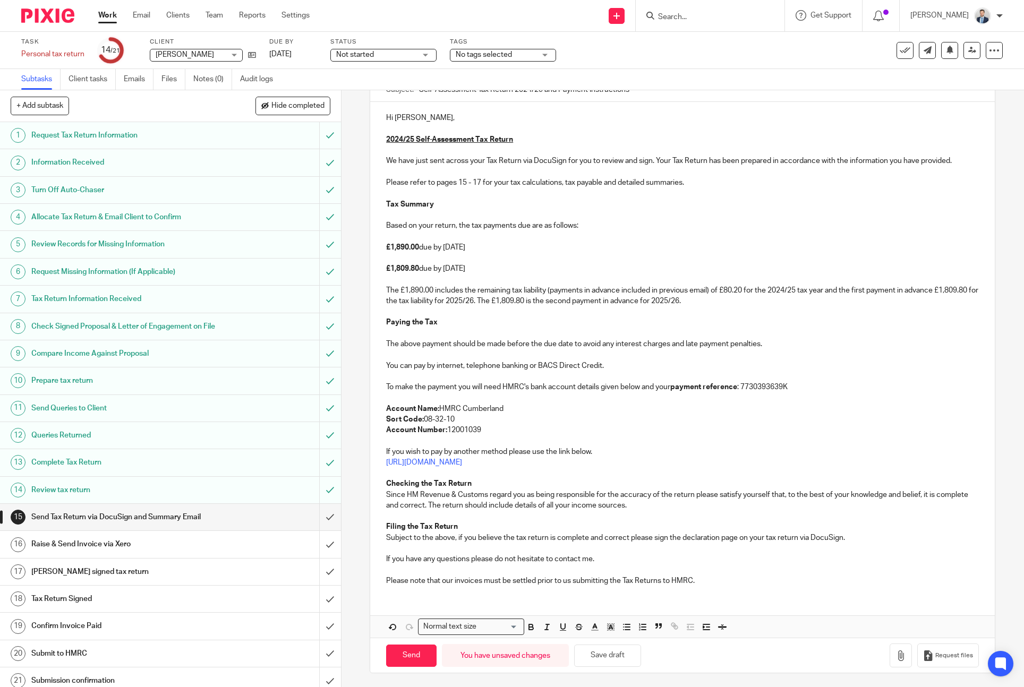
scroll to position [113, 0]
click at [728, 588] on div "Hi Steven, 2024/25 Self-Assessment Tax Return We have just sent across your Tax…" at bounding box center [682, 346] width 625 height 492
click at [423, 658] on input "Send" at bounding box center [411, 654] width 50 height 23
type input "Sent"
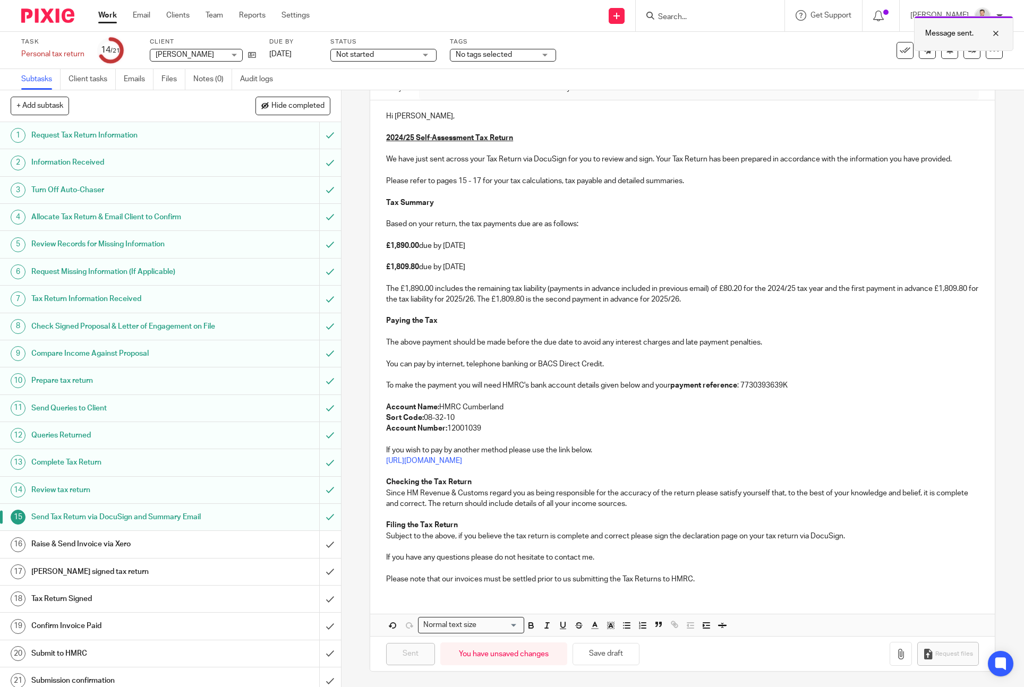
click at [996, 32] on div at bounding box center [988, 33] width 29 height 13
click at [325, 552] on input "submit" at bounding box center [170, 544] width 341 height 27
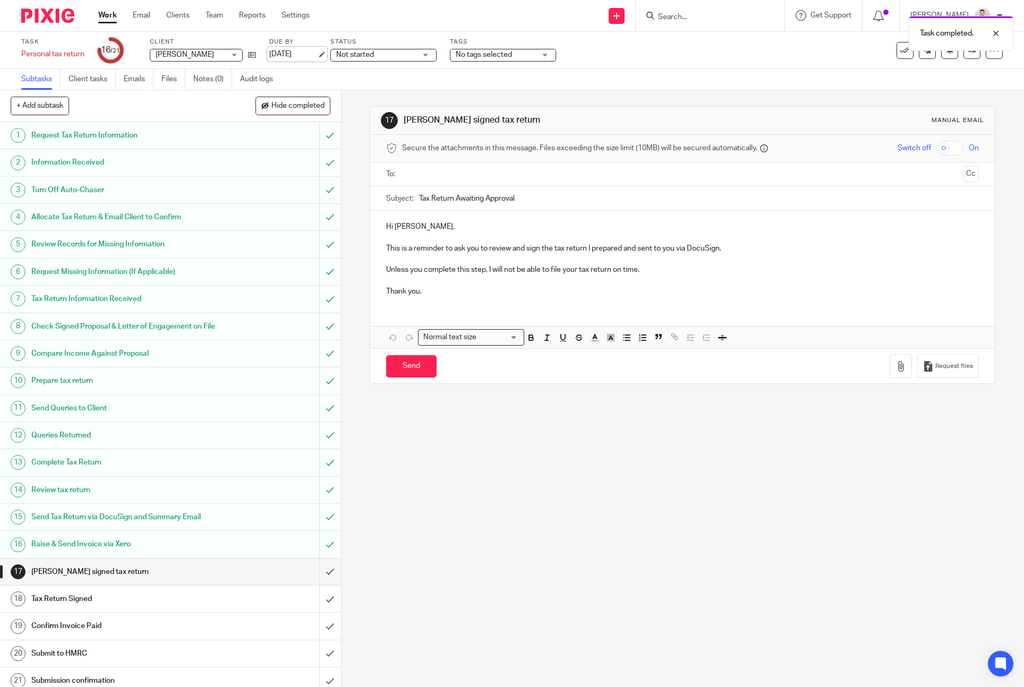
click at [296, 51] on link "[DATE]" at bounding box center [293, 54] width 48 height 11
click at [115, 16] on link "Work" at bounding box center [107, 15] width 19 height 11
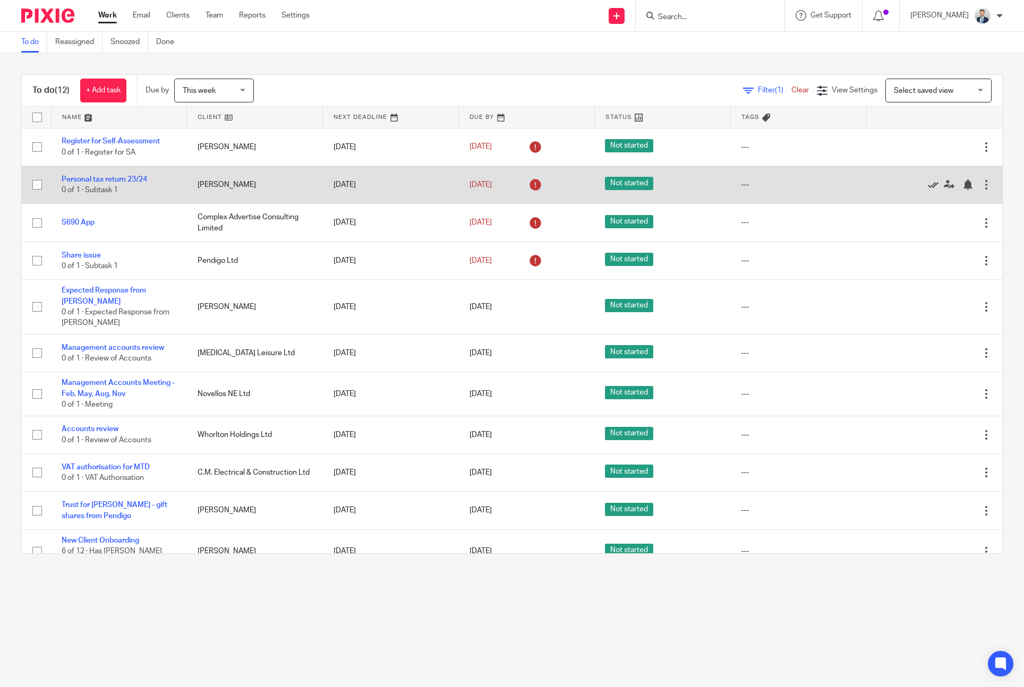
click at [930, 184] on icon at bounding box center [933, 185] width 11 height 11
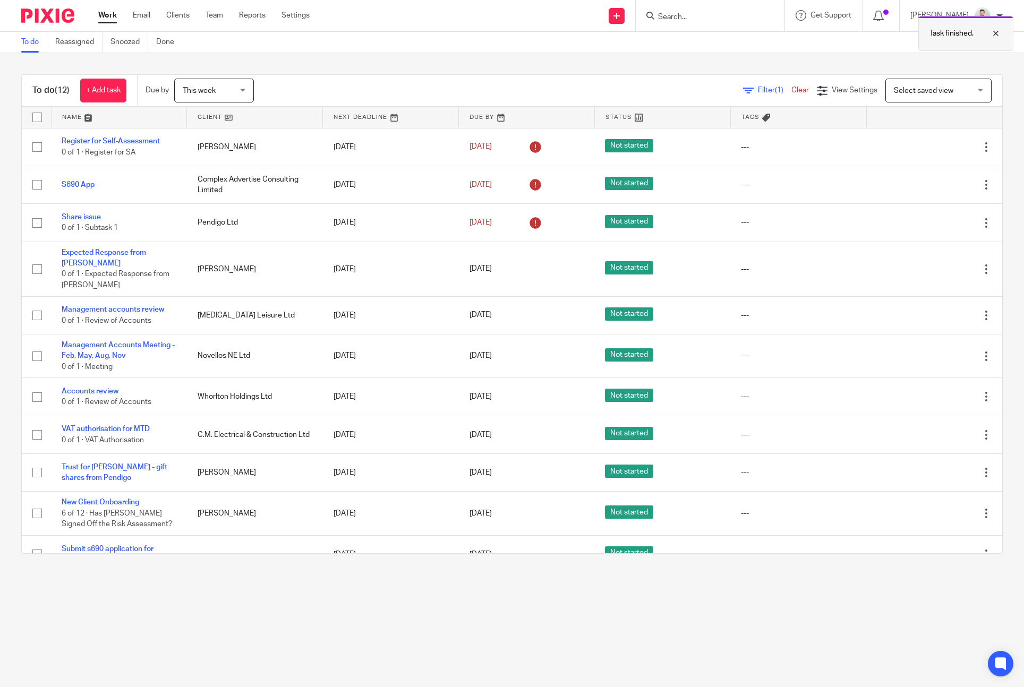
click at [995, 30] on div at bounding box center [988, 33] width 29 height 13
click at [884, 20] on icon at bounding box center [878, 16] width 11 height 11
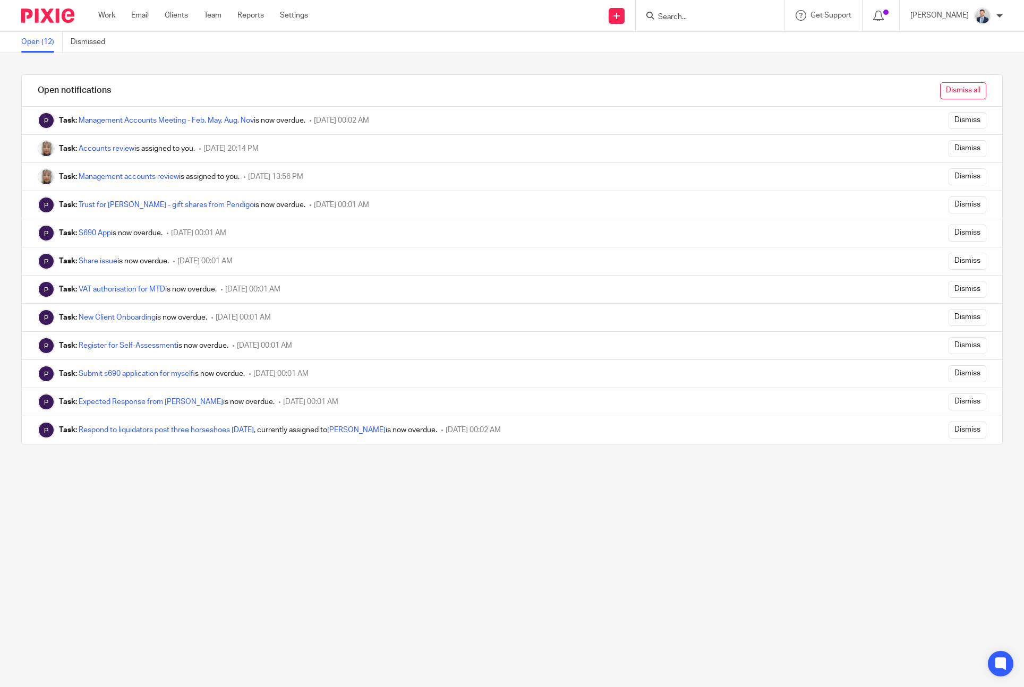
click at [981, 94] on input "Dismiss all" at bounding box center [963, 90] width 46 height 17
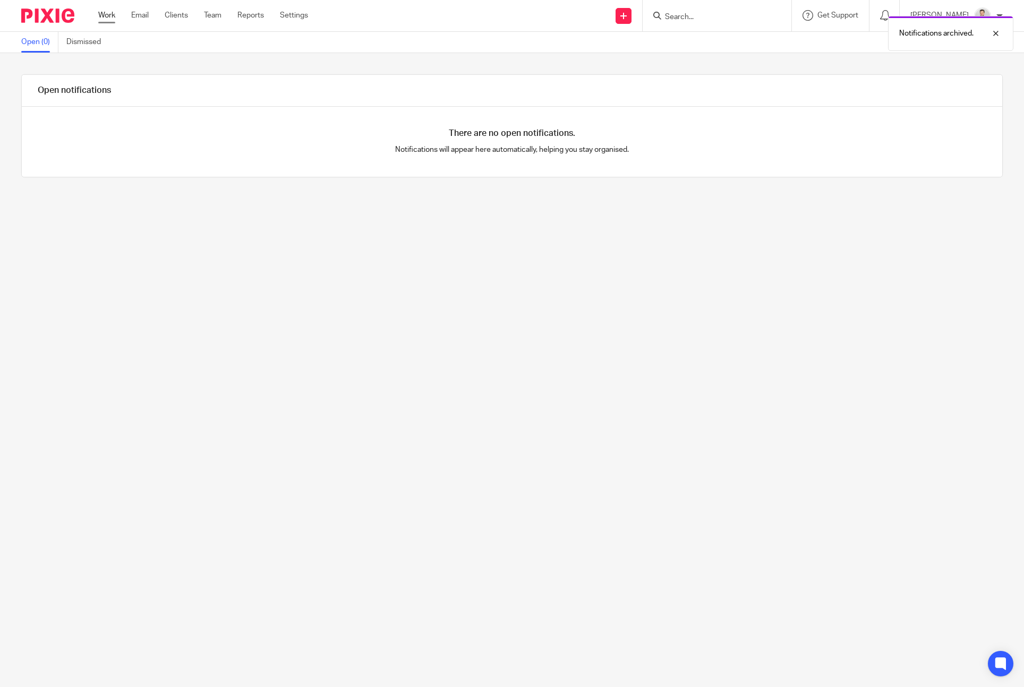
click at [109, 20] on link "Work" at bounding box center [106, 15] width 17 height 11
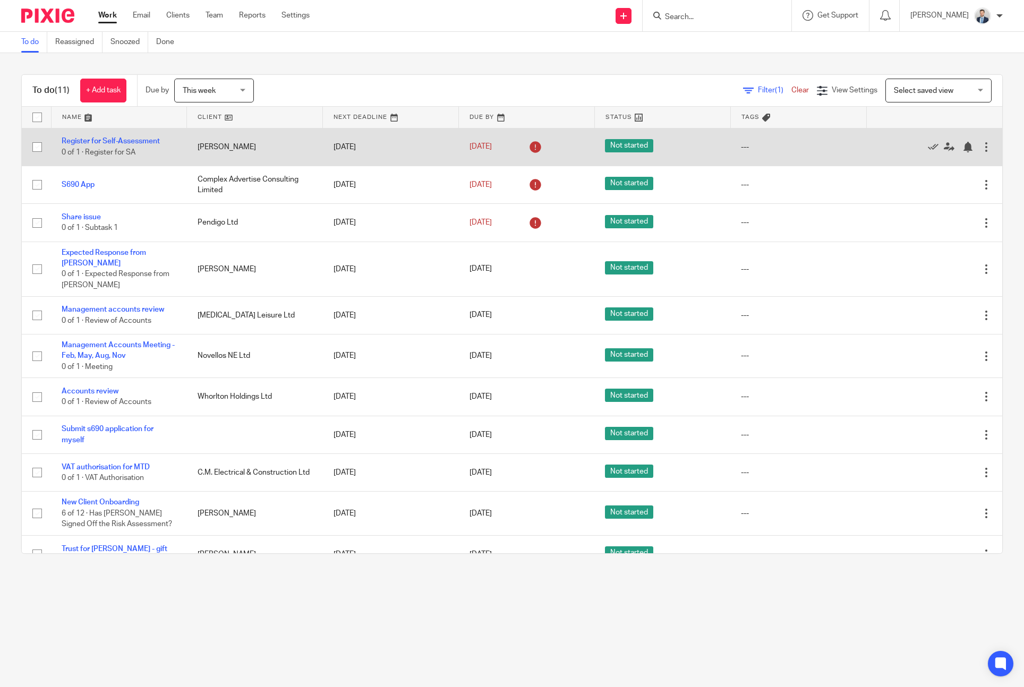
click at [463, 147] on td "[DATE]" at bounding box center [527, 147] width 136 height 38
click at [488, 147] on link "[DATE]" at bounding box center [494, 146] width 48 height 11
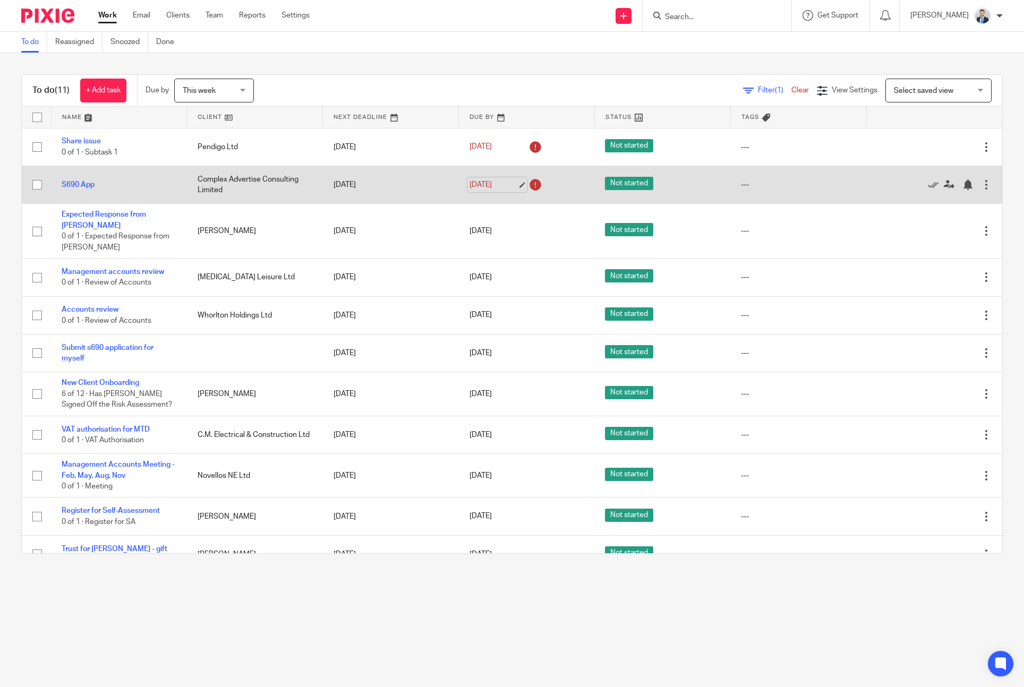
click at [500, 183] on link "[DATE]" at bounding box center [494, 185] width 48 height 11
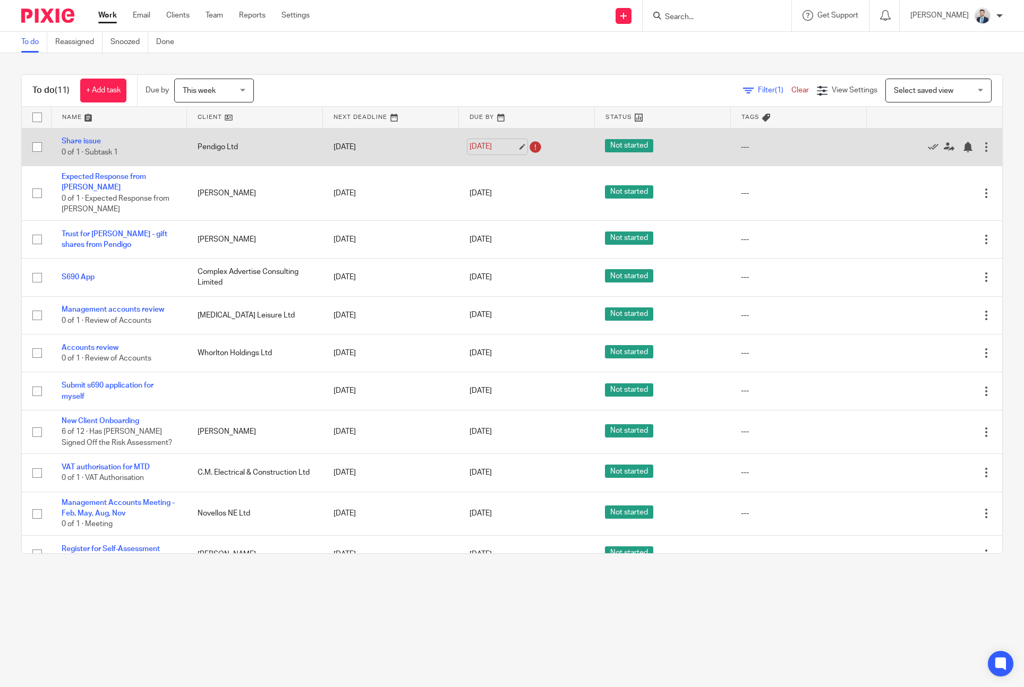
click at [492, 146] on link "[DATE]" at bounding box center [494, 146] width 48 height 11
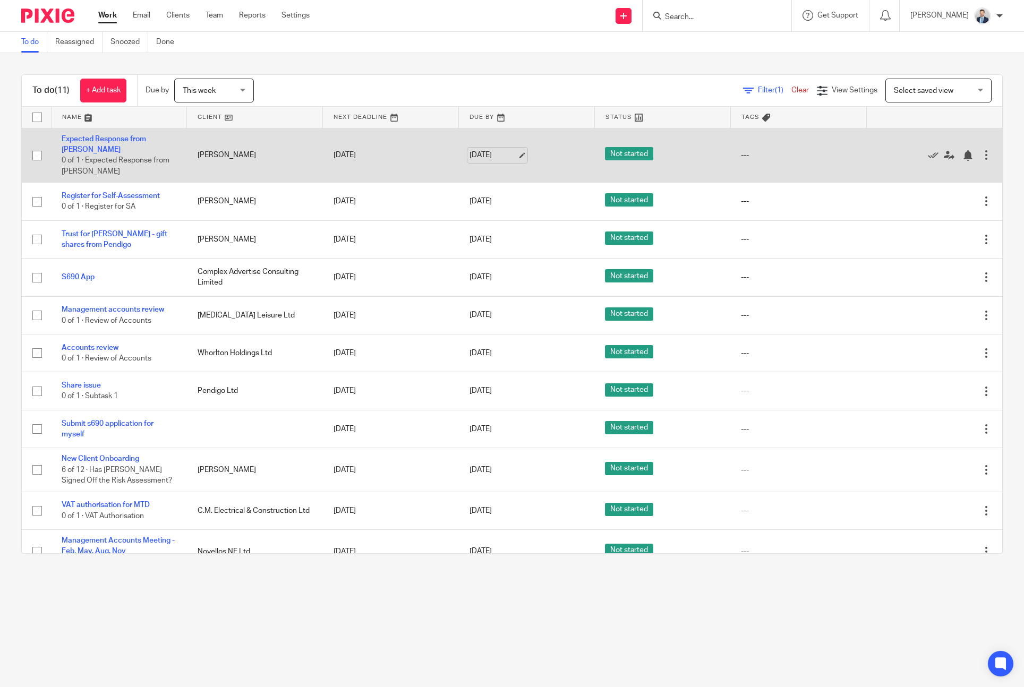
click at [501, 153] on link "[DATE]" at bounding box center [494, 155] width 48 height 11
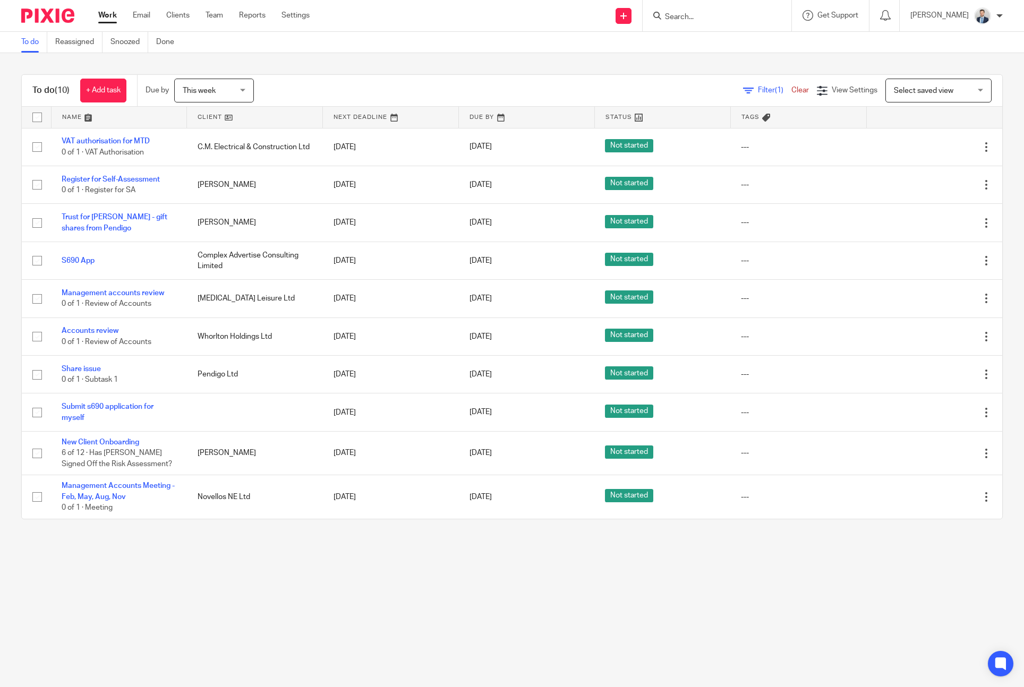
click at [198, 80] on span "This week" at bounding box center [211, 90] width 56 height 22
click at [212, 107] on li "[DATE]" at bounding box center [216, 114] width 79 height 22
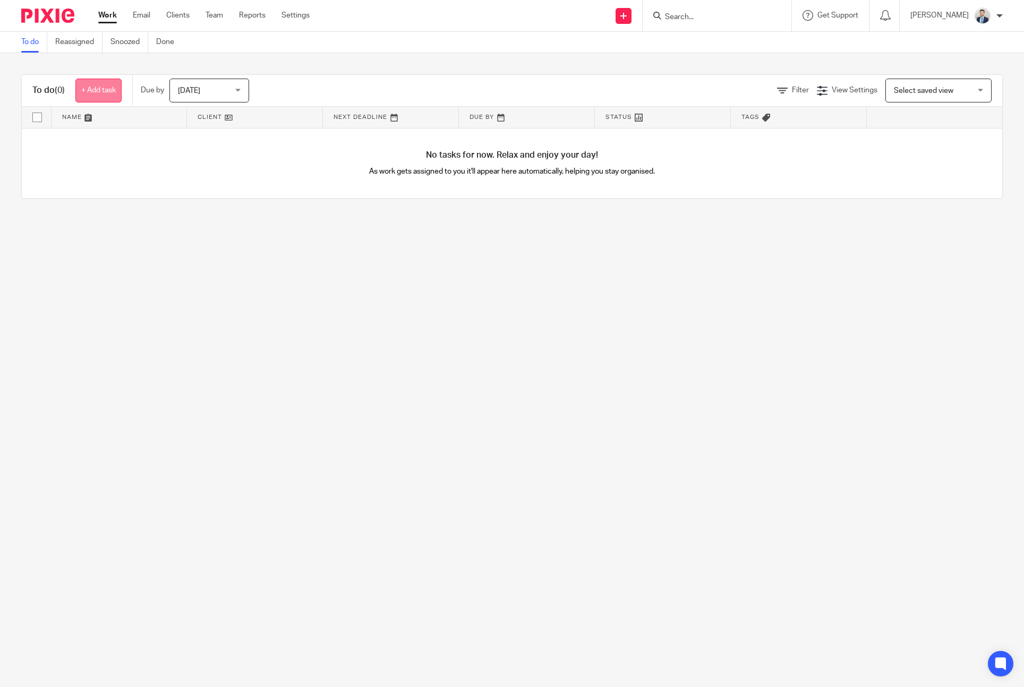
click at [105, 89] on link "+ Add task" at bounding box center [98, 91] width 46 height 24
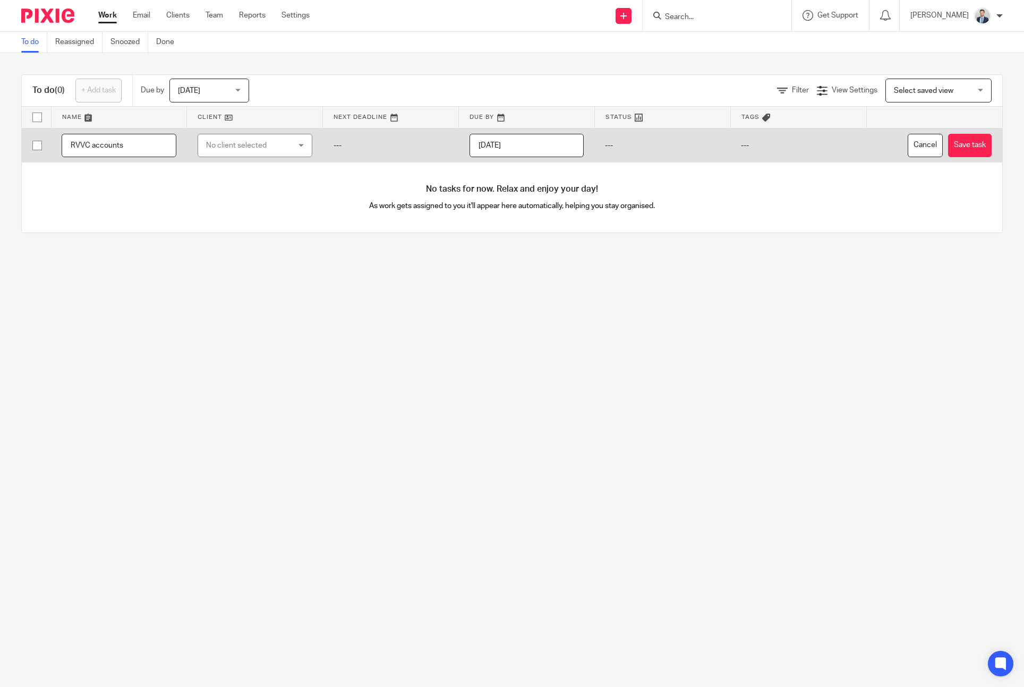
type input "RVVC accounts"
click at [261, 148] on div "No client selected" at bounding box center [248, 145] width 84 height 22
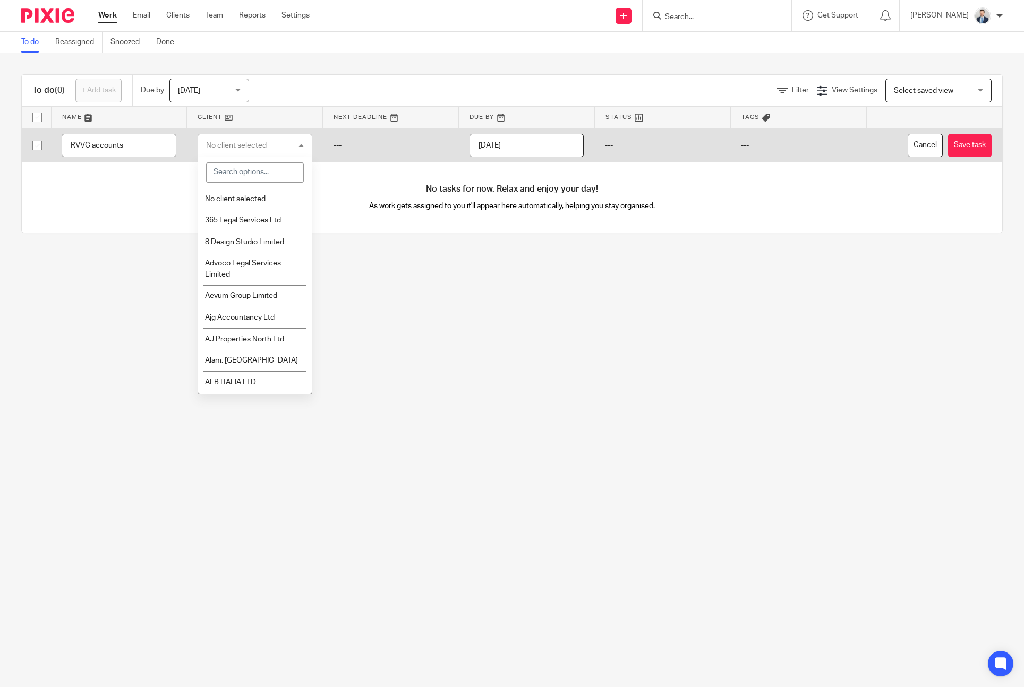
click at [276, 147] on div "No client selected" at bounding box center [255, 146] width 115 height 24
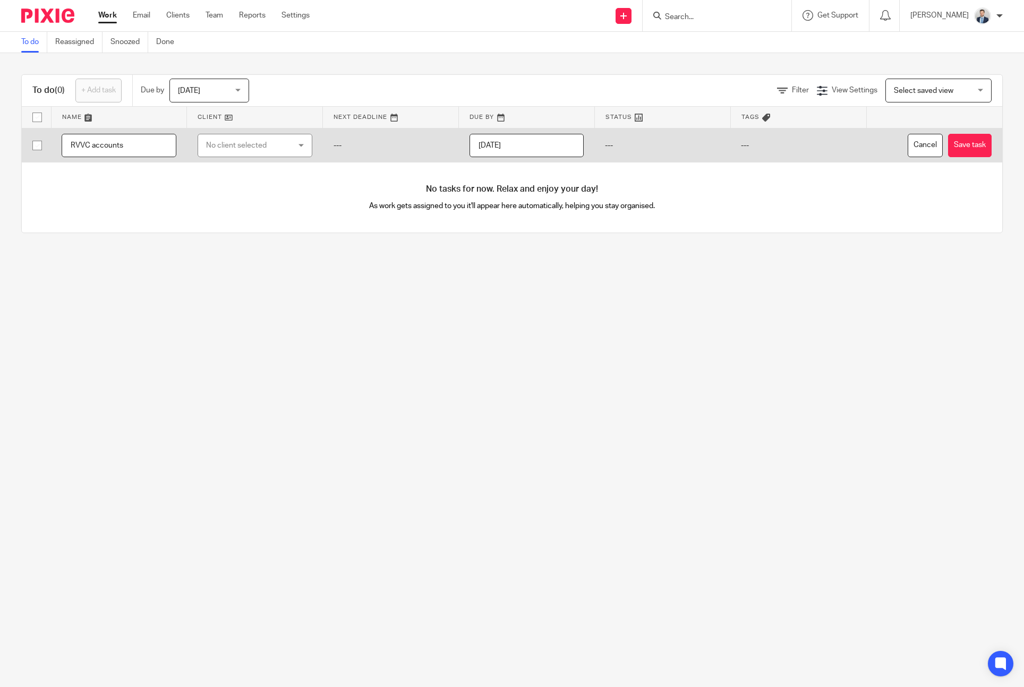
click at [493, 151] on input "[DATE]" at bounding box center [527, 146] width 115 height 24
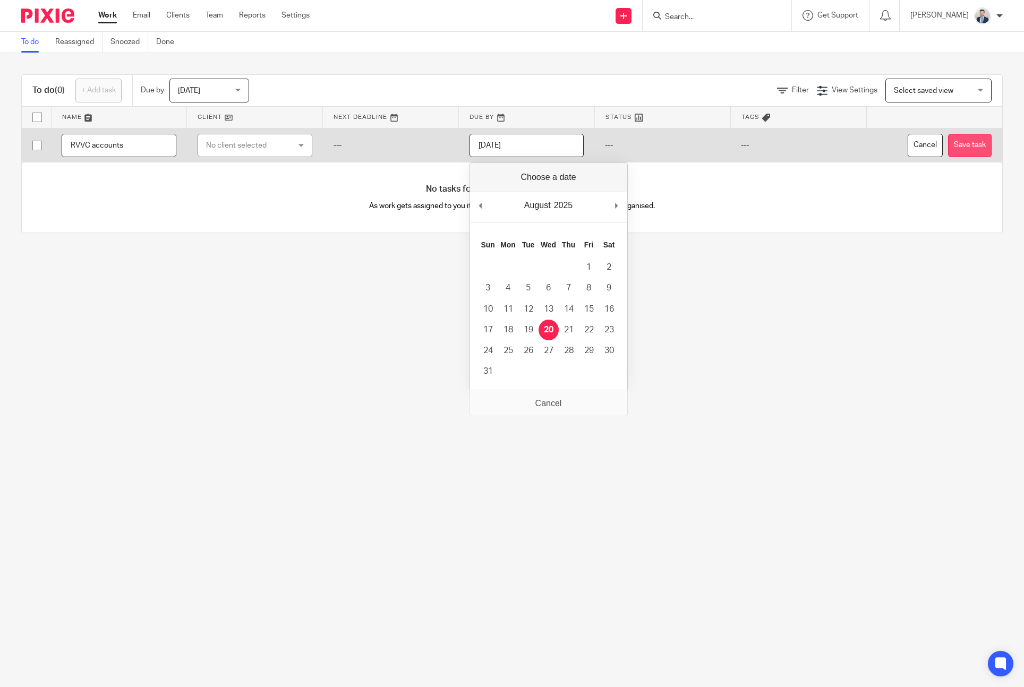
click at [964, 151] on button "Save task" at bounding box center [970, 146] width 44 height 24
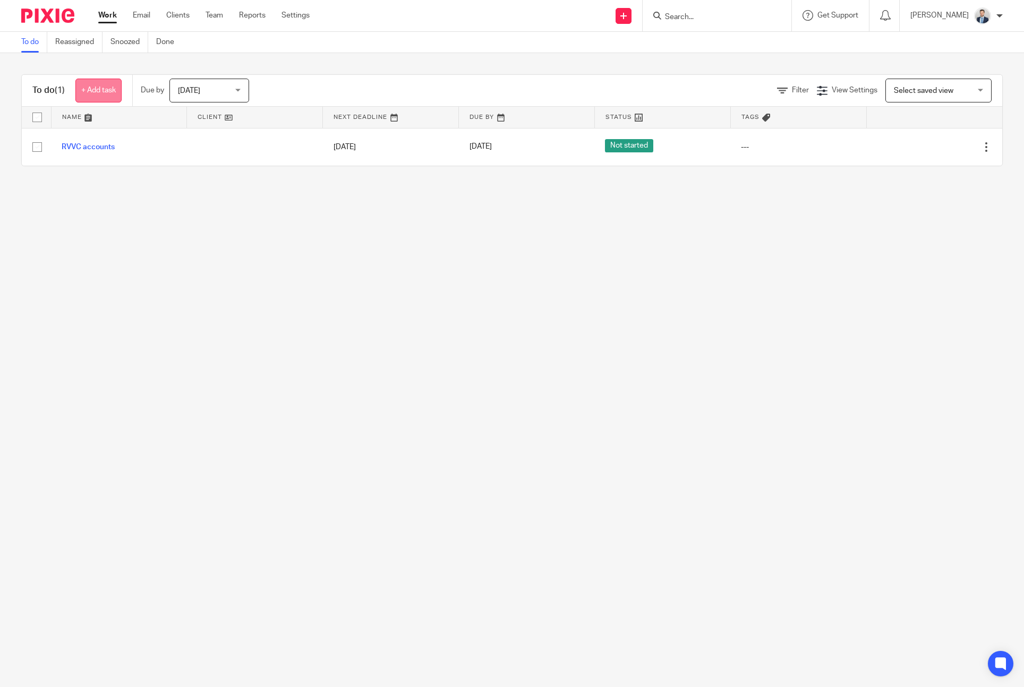
click at [95, 89] on link "+ Add task" at bounding box center [98, 91] width 46 height 24
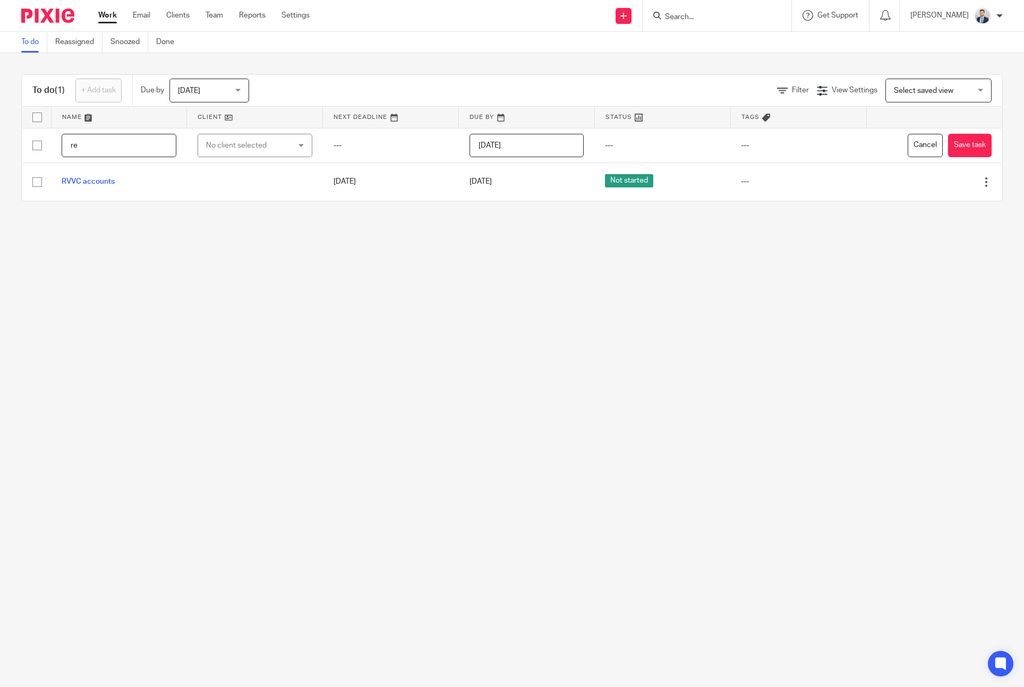
type input "r"
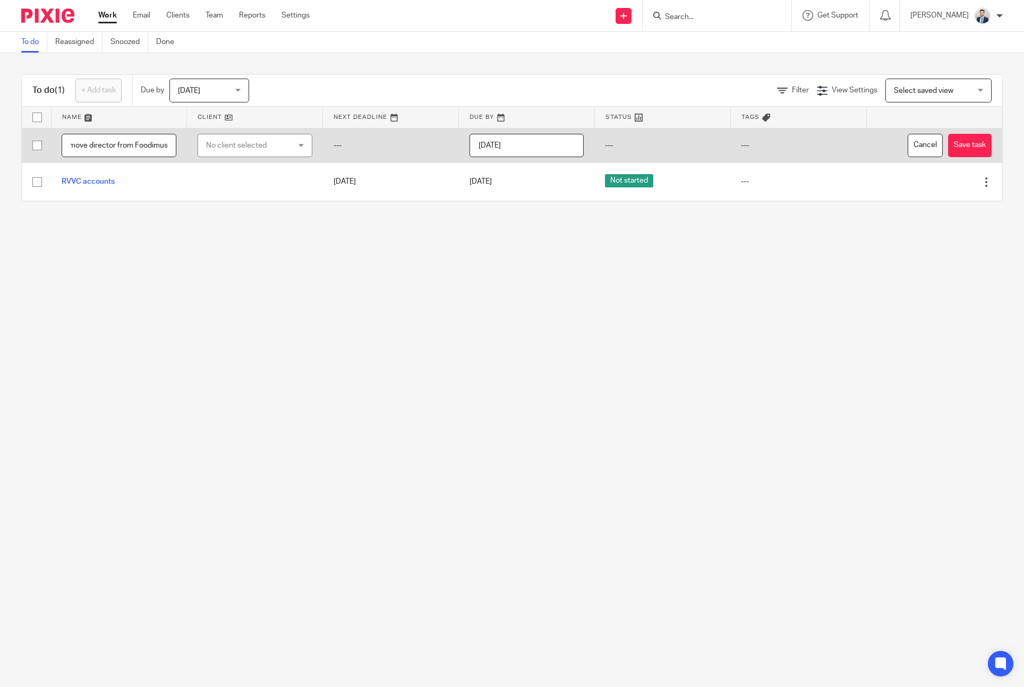
type input "Remove director from Foodimus"
click at [256, 150] on div "No client selected" at bounding box center [248, 145] width 84 height 22
type input "t"
type input "food"
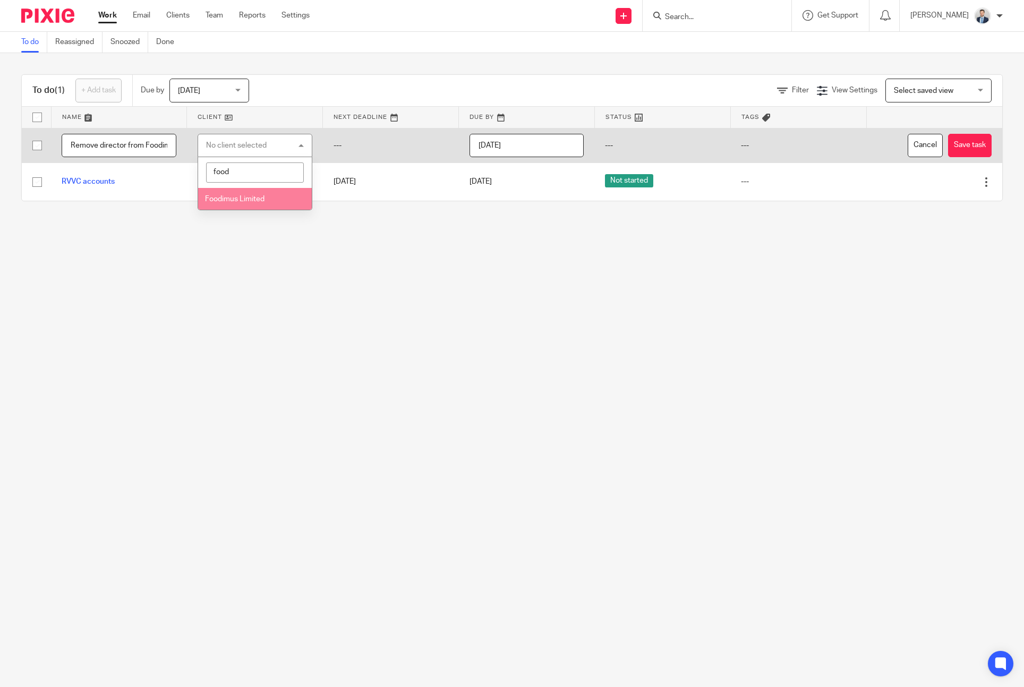
click at [270, 192] on li "Foodimus Limited" at bounding box center [255, 199] width 114 height 22
click at [525, 150] on input "[DATE]" at bounding box center [527, 146] width 115 height 24
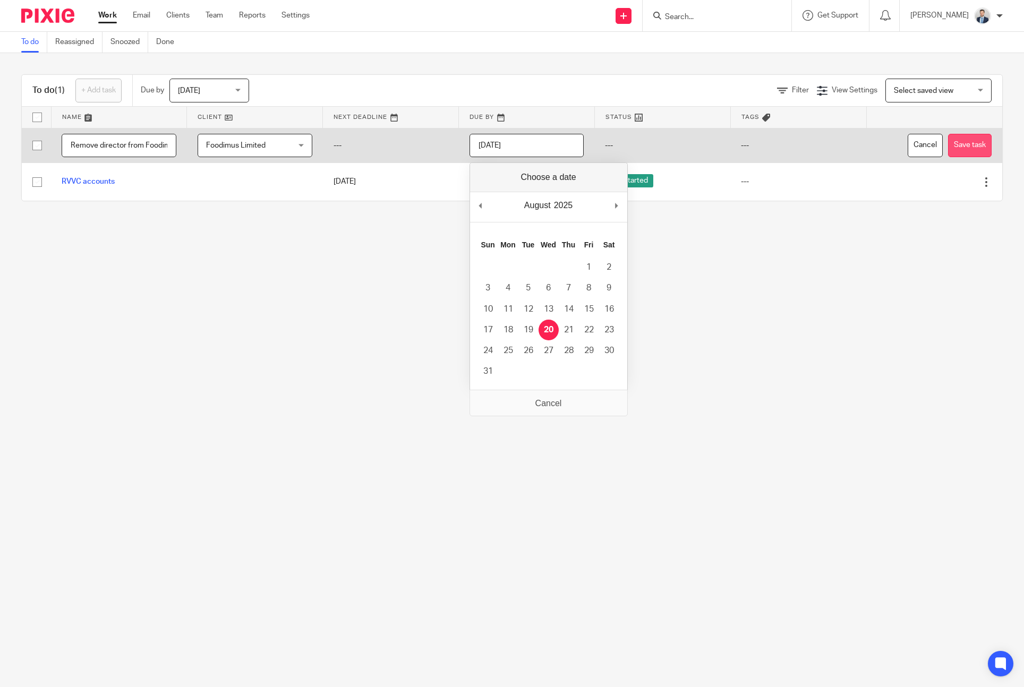
click at [988, 137] on button "Save task" at bounding box center [970, 146] width 44 height 24
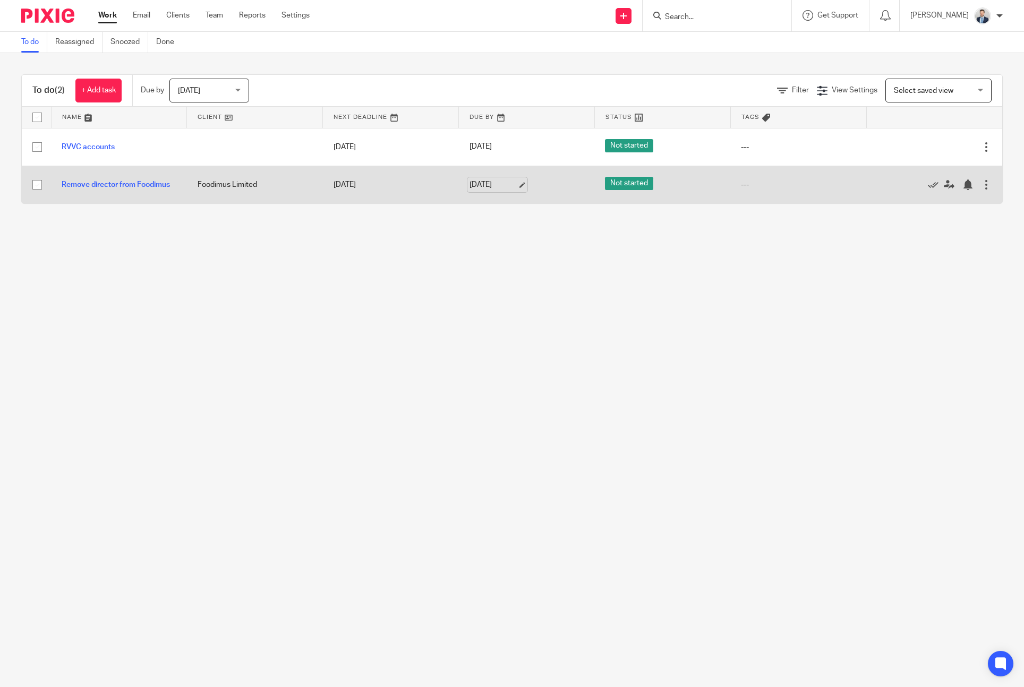
click at [496, 183] on link "[DATE]" at bounding box center [494, 185] width 48 height 11
